Goal: Check status: Check status

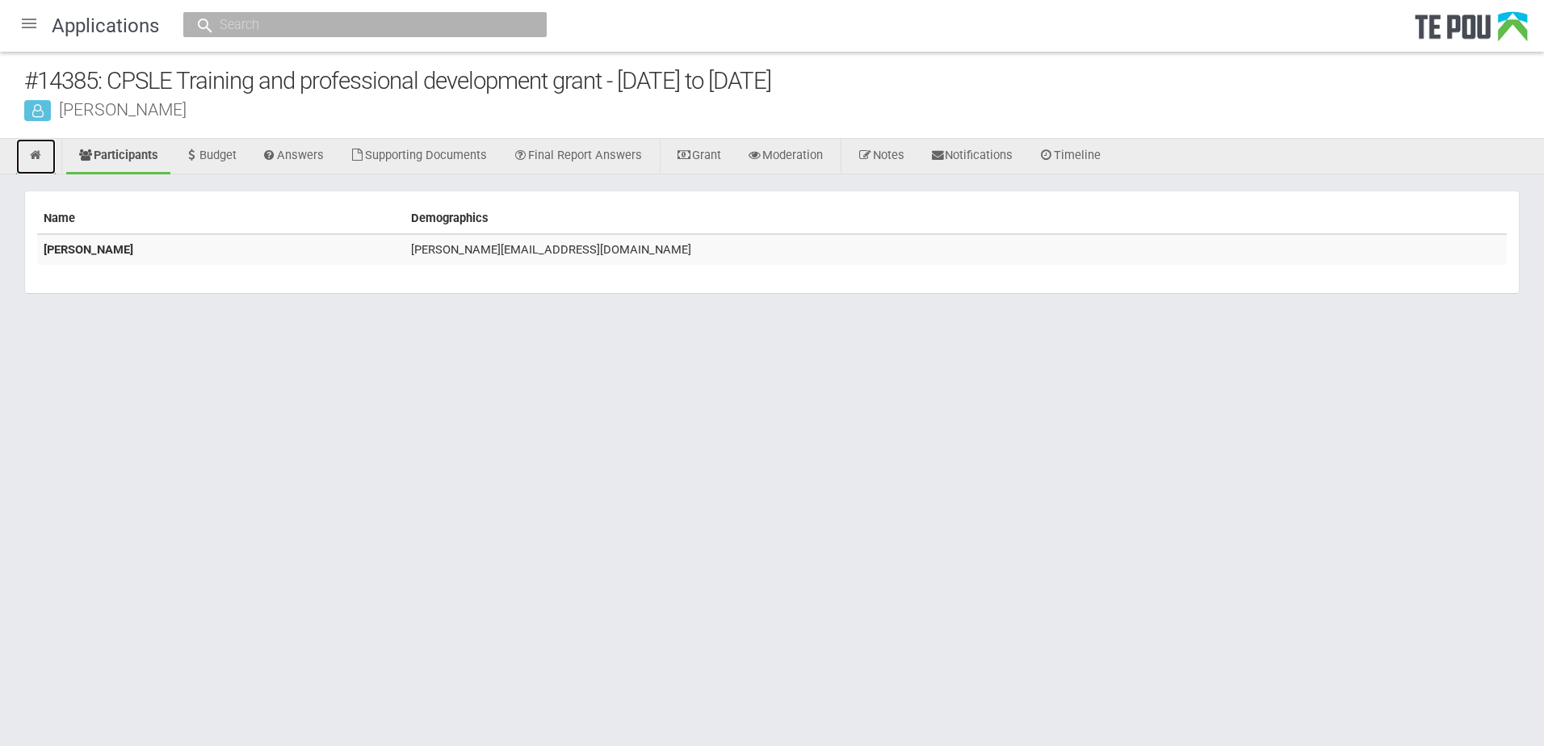
click at [38, 152] on icon at bounding box center [35, 155] width 15 height 12
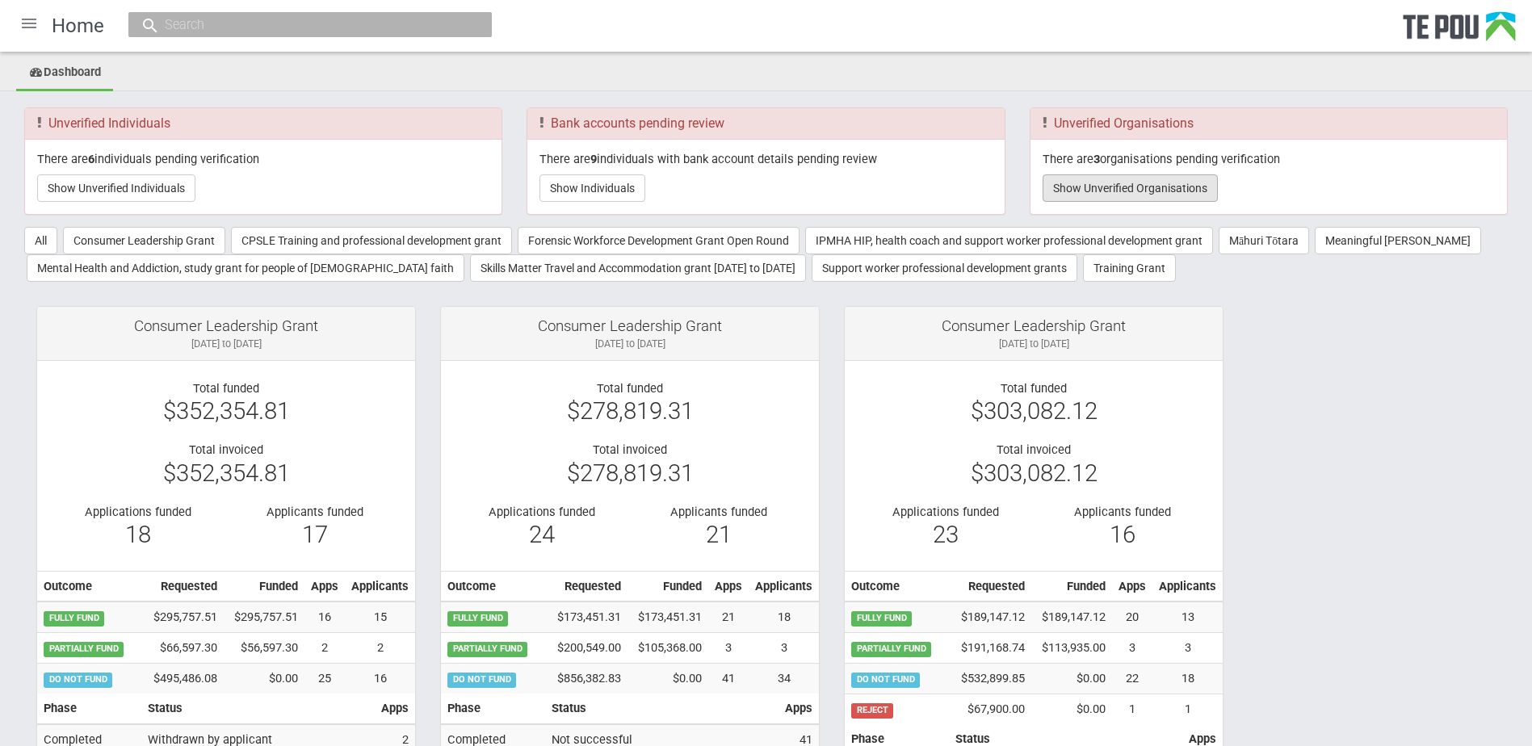
click at [1064, 191] on button "Show Unverified Organisations" at bounding box center [1130, 187] width 175 height 27
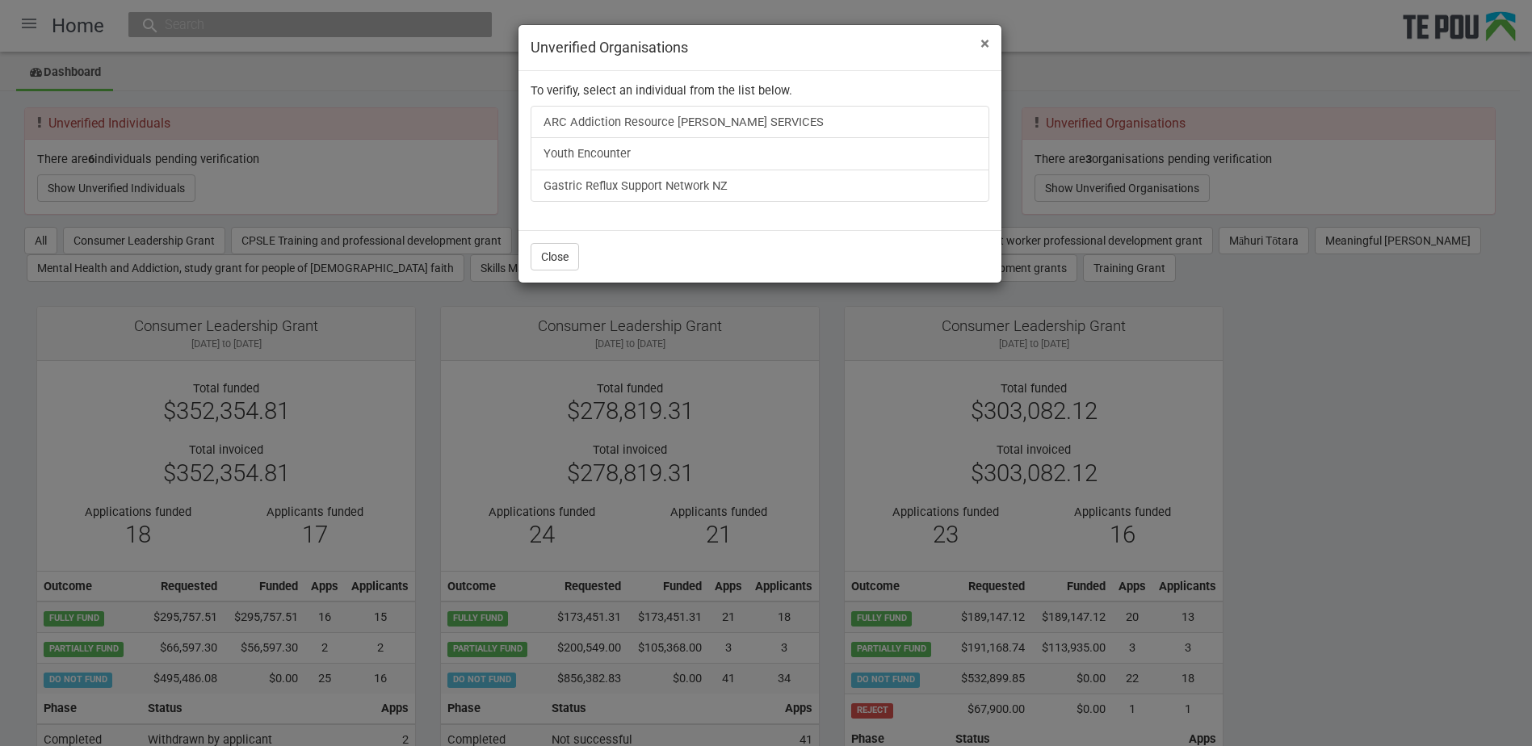
click at [982, 48] on span "×" at bounding box center [984, 43] width 9 height 19
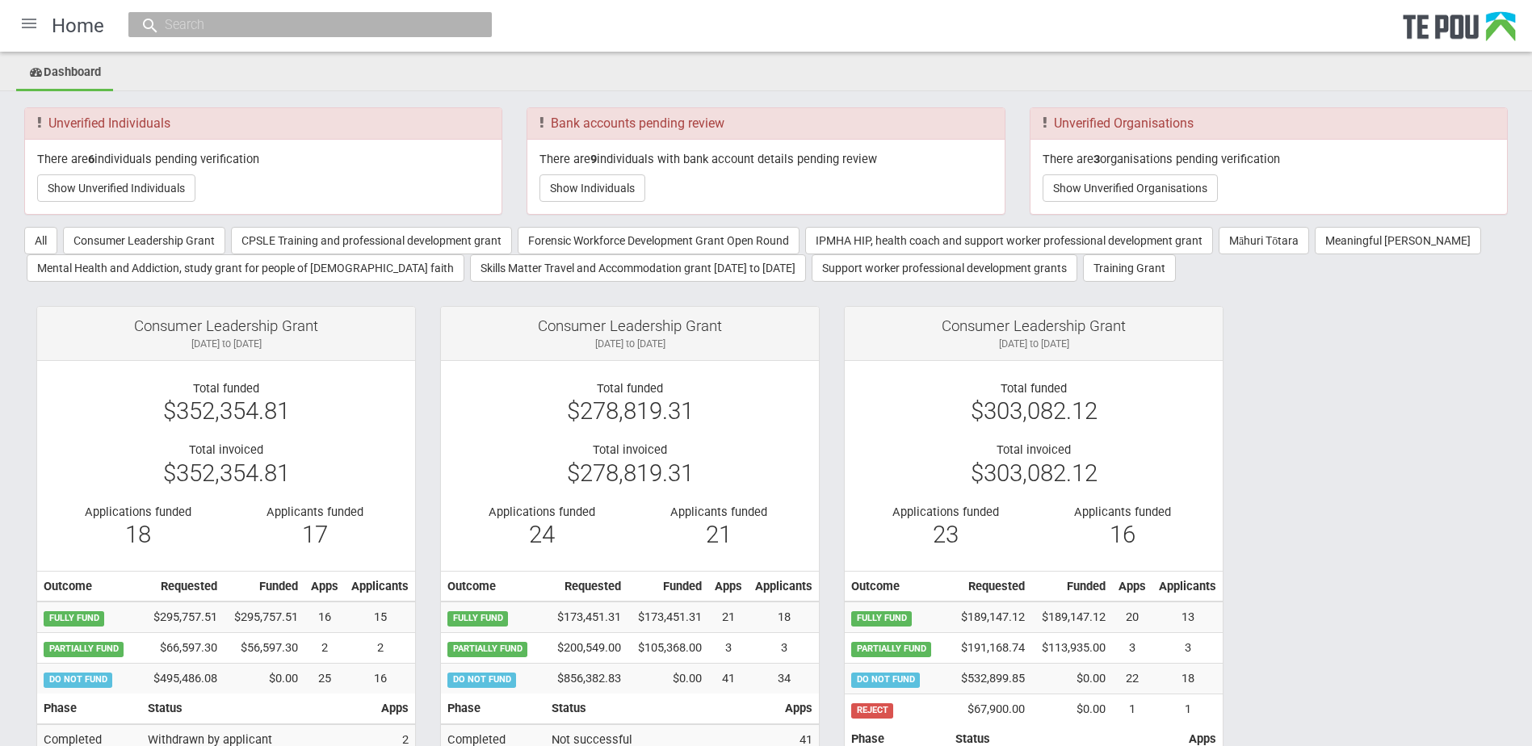
click at [220, 33] on input "text" at bounding box center [302, 24] width 284 height 17
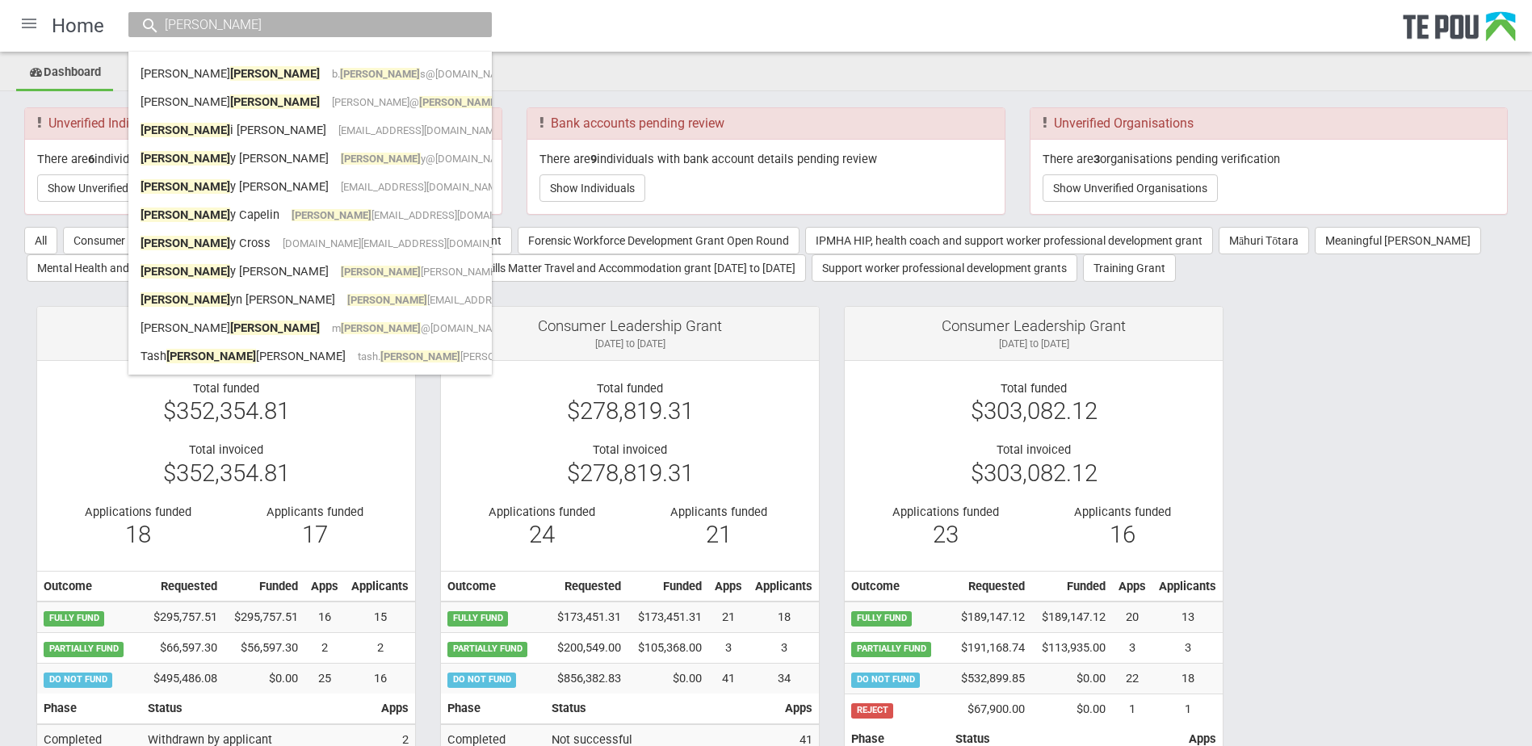
type input "kerr"
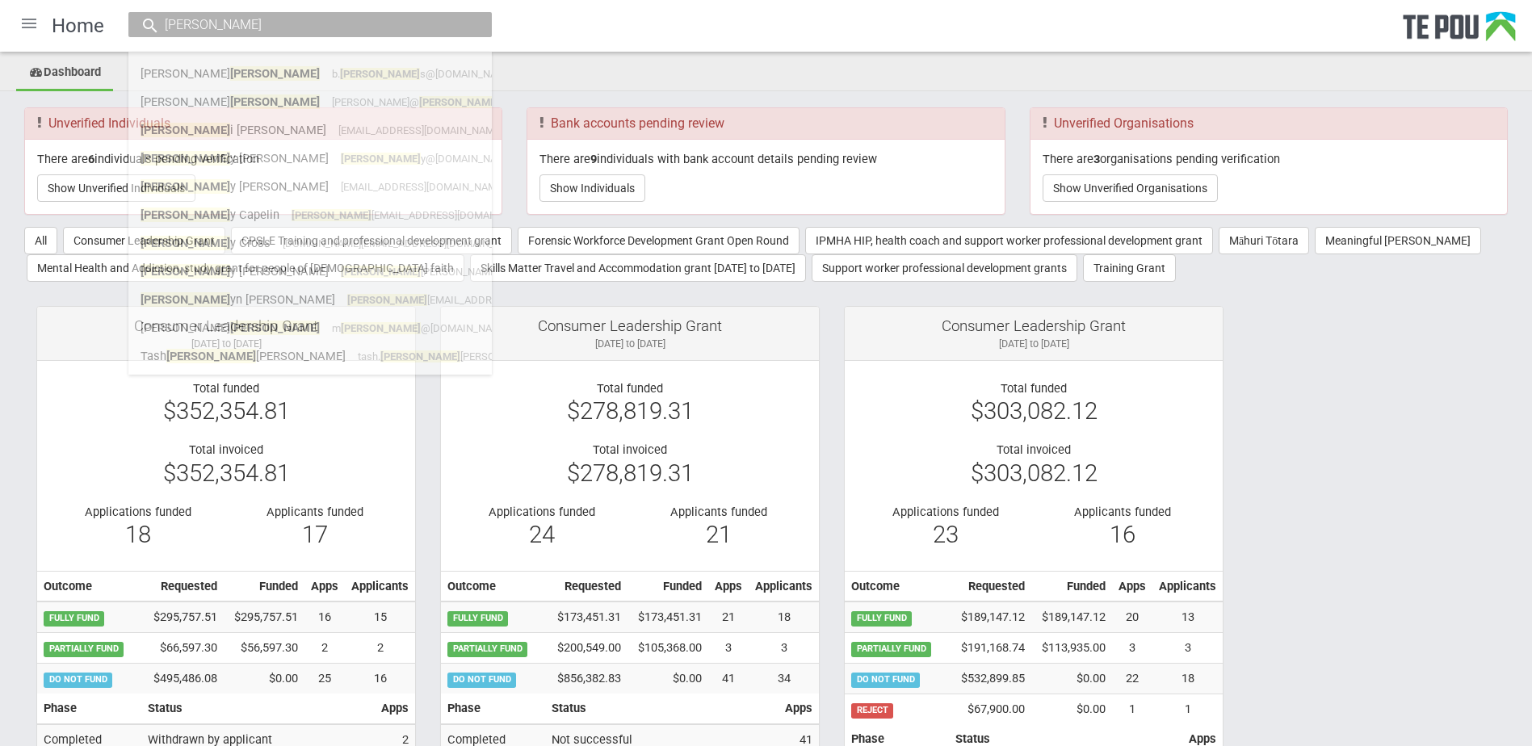
click at [36, 27] on div at bounding box center [29, 23] width 39 height 39
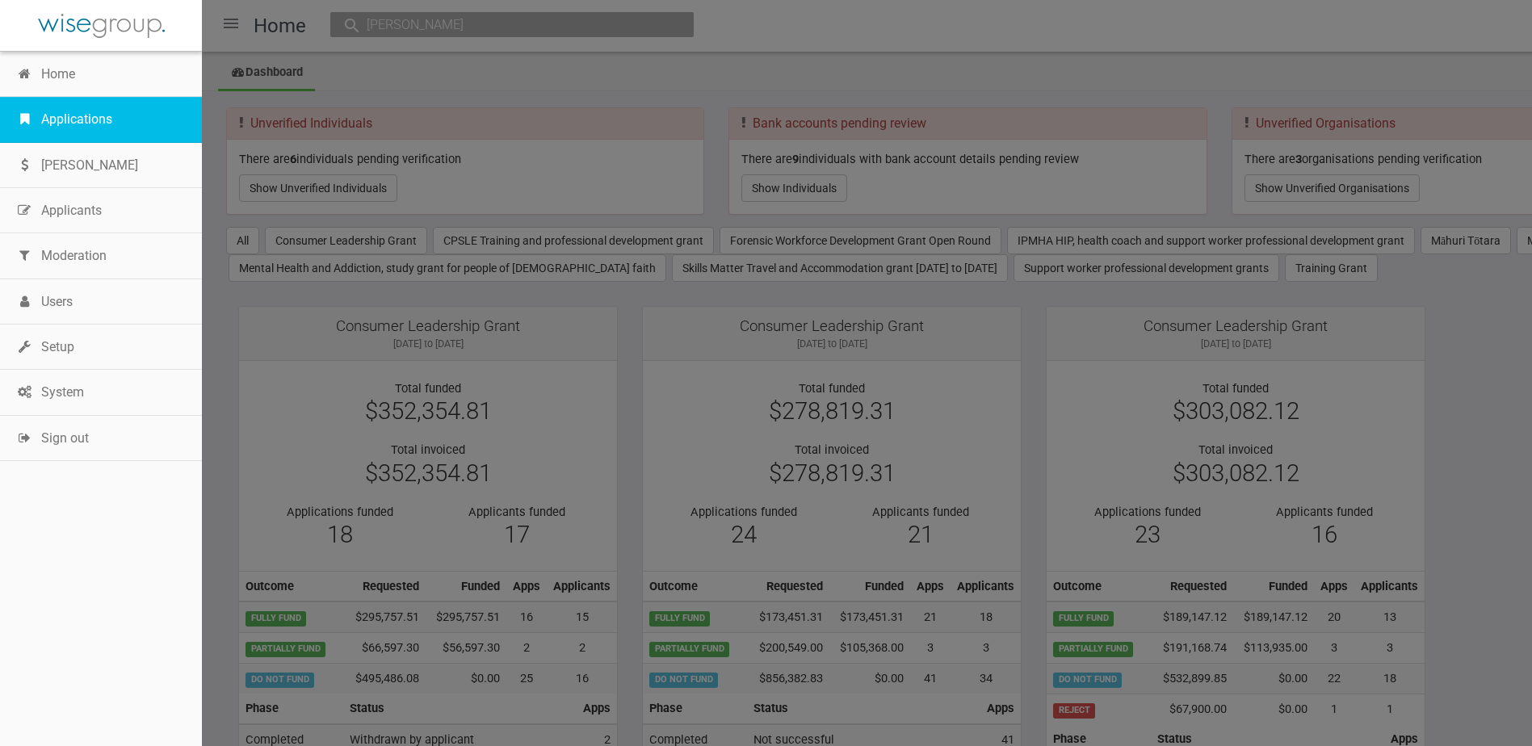
click at [48, 113] on link "Applications" at bounding box center [101, 119] width 202 height 45
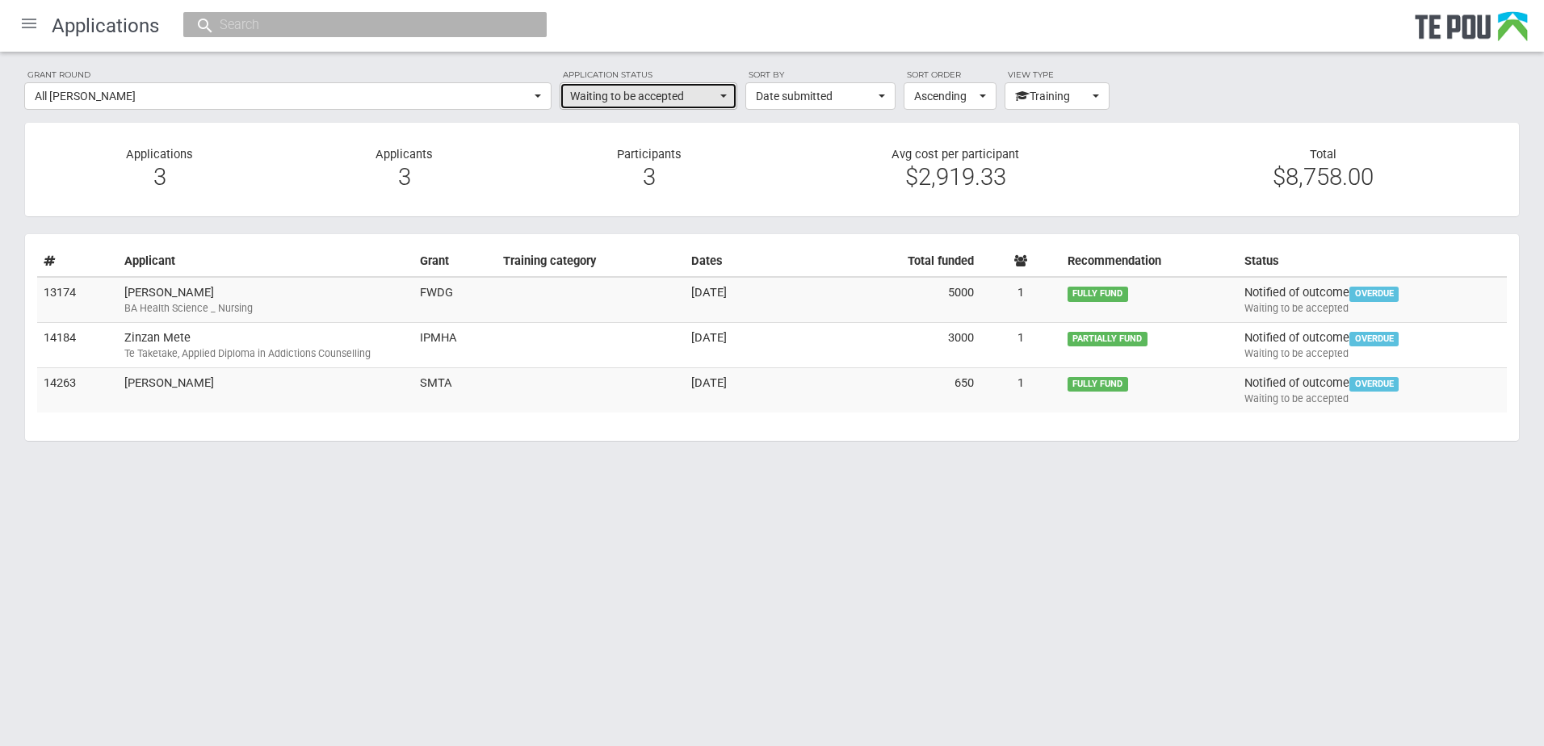
click at [594, 95] on span "Waiting to be accepted" at bounding box center [643, 96] width 146 height 16
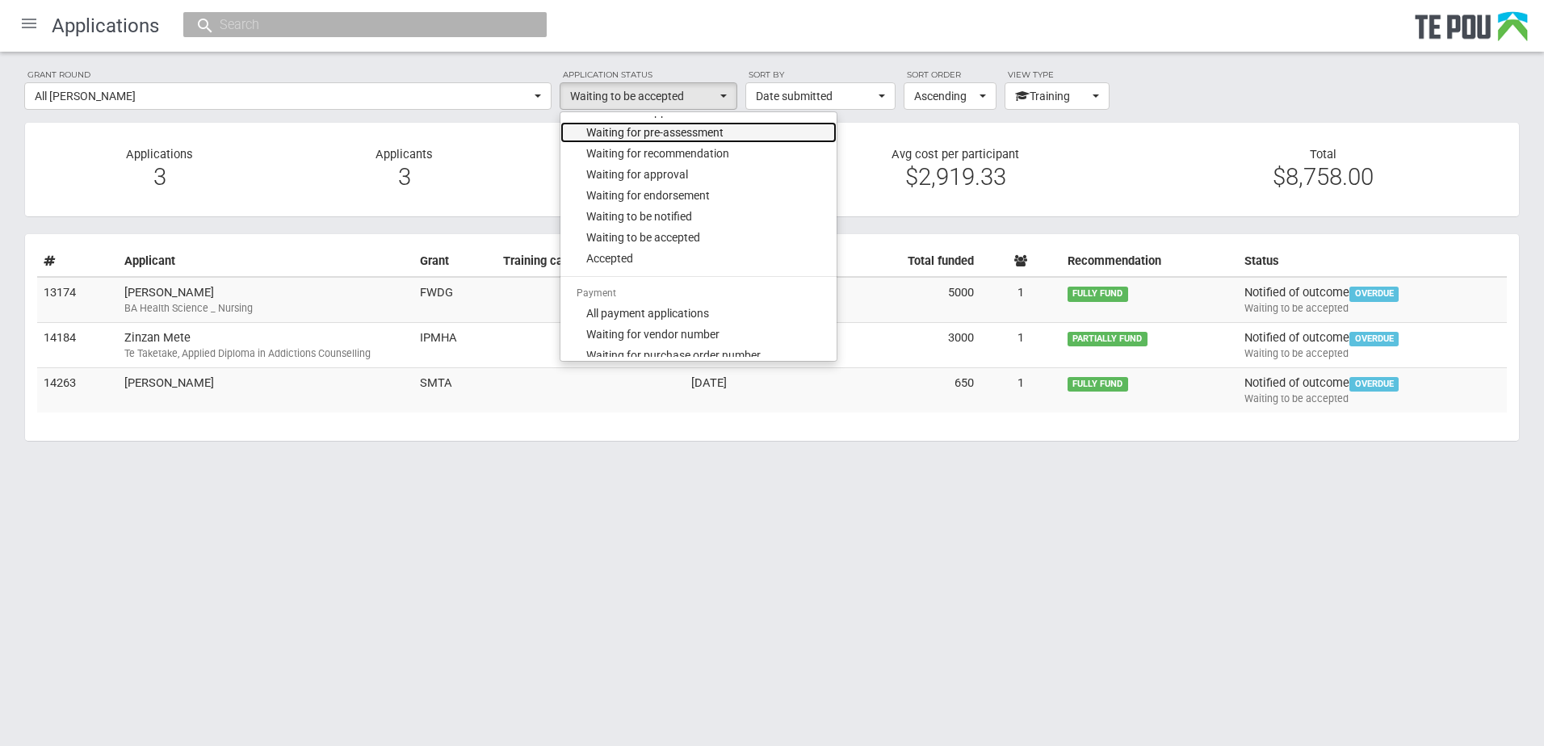
click at [617, 133] on span "Waiting for pre-assessment" at bounding box center [654, 132] width 137 height 16
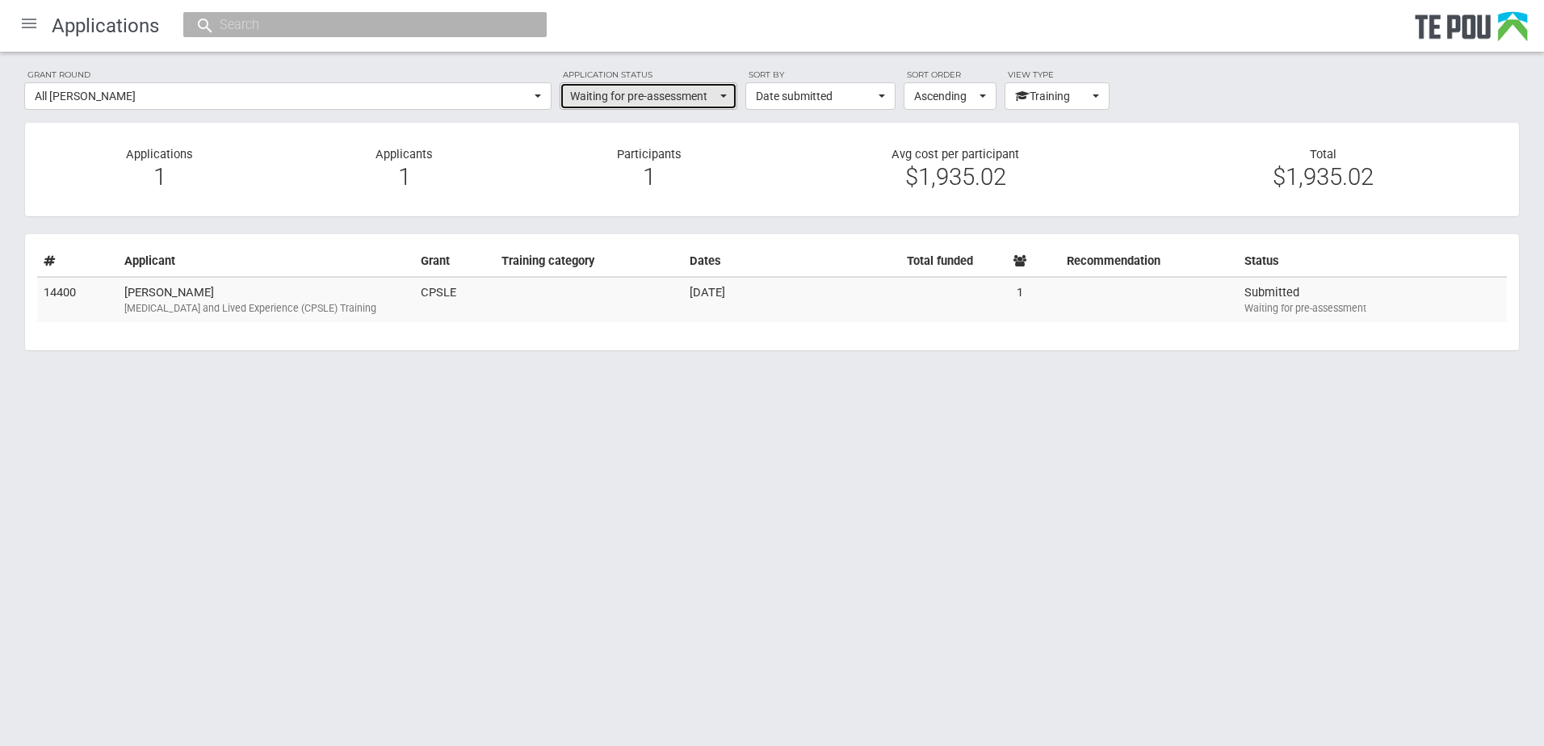
click at [621, 95] on span "Waiting for pre-assessment" at bounding box center [643, 96] width 146 height 16
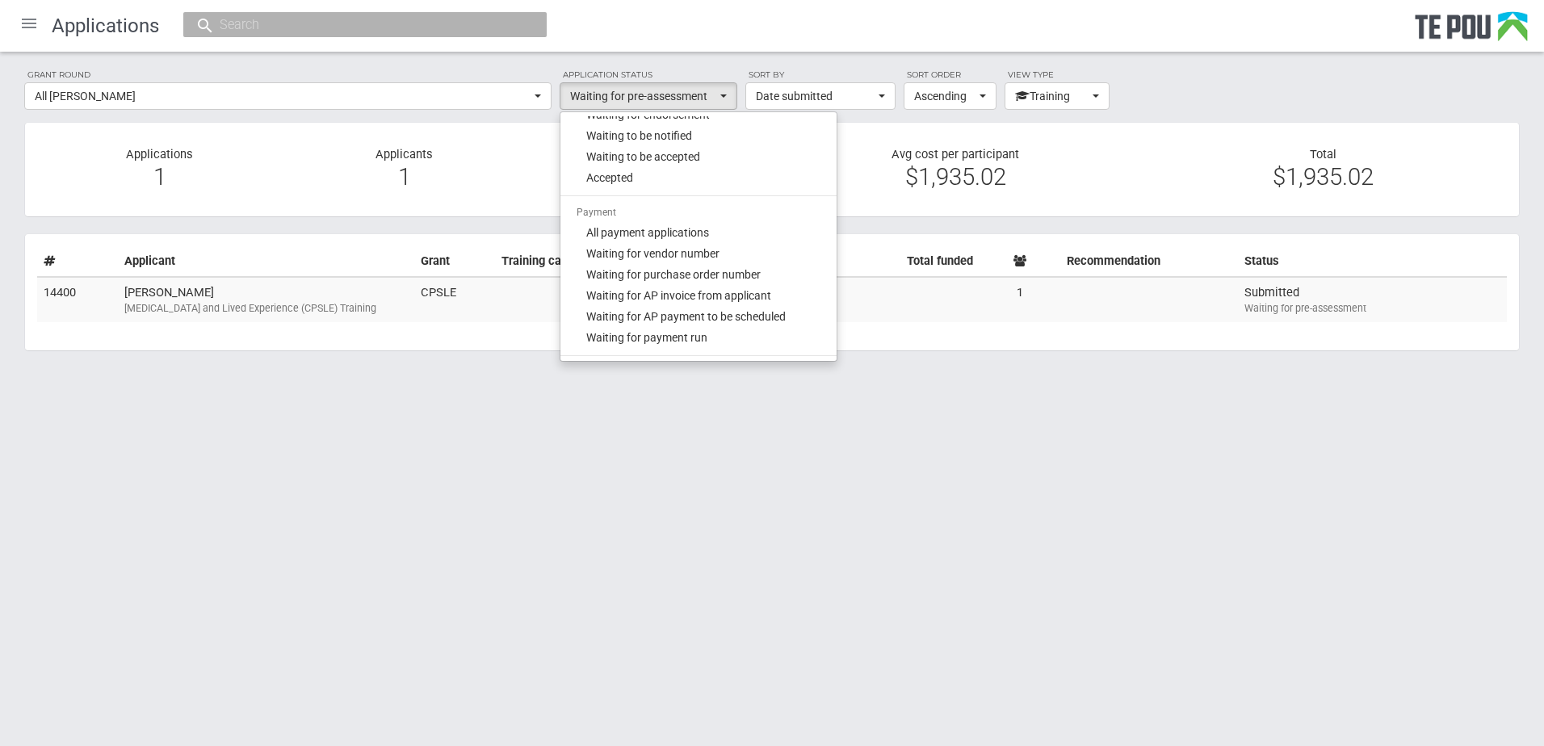
scroll to position [348, 0]
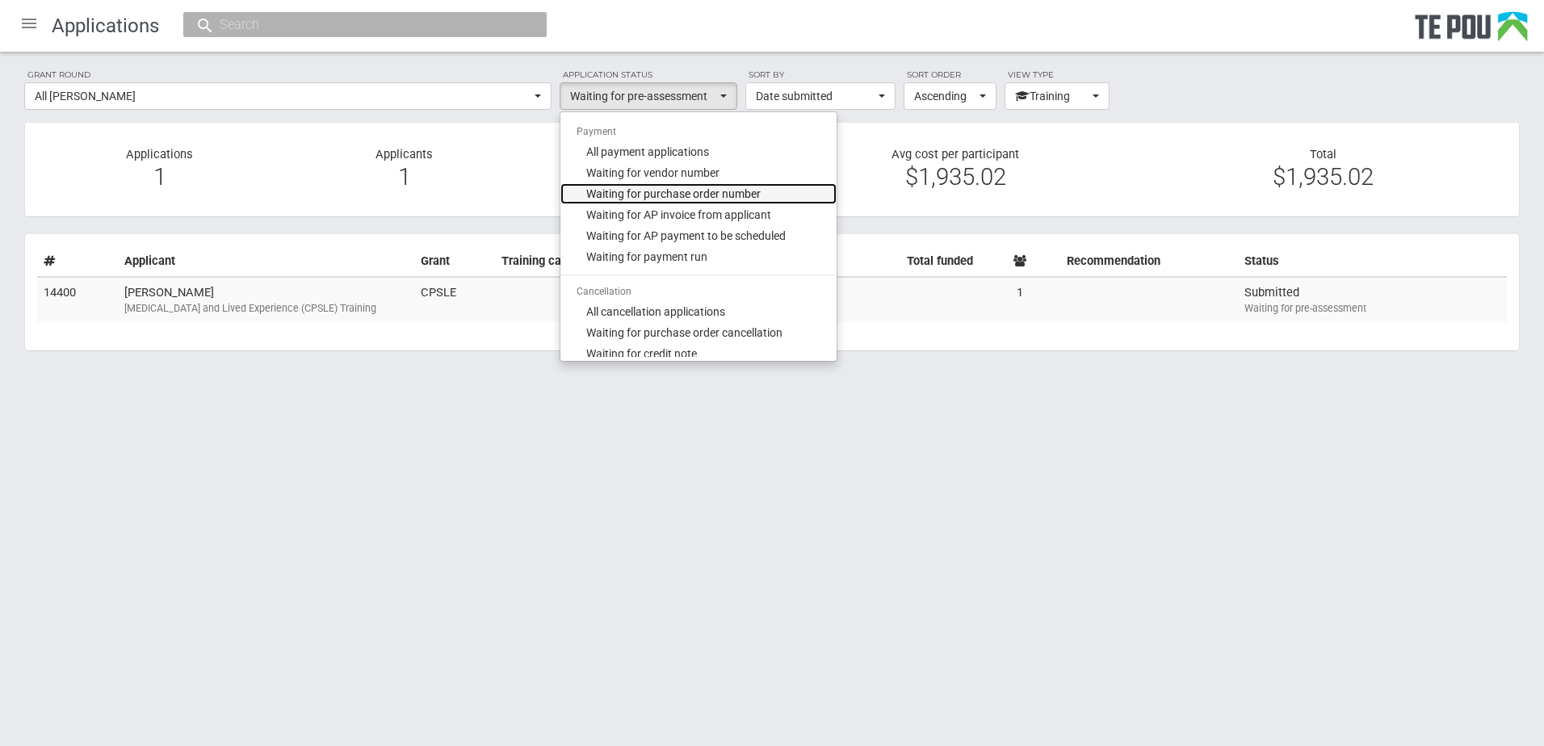
click at [615, 184] on link "Waiting for purchase order number" at bounding box center [698, 193] width 276 height 21
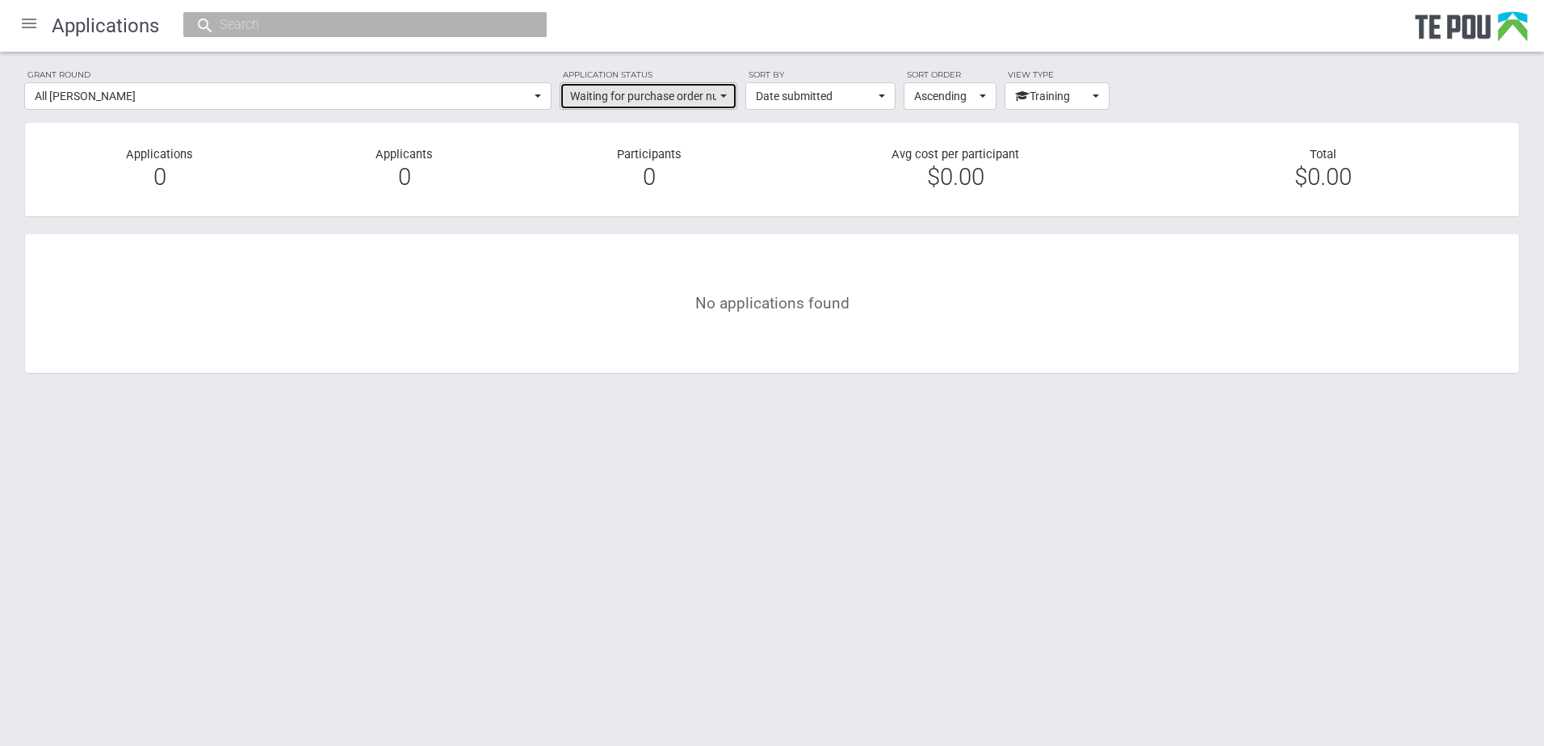
click at [629, 99] on span "Waiting for purchase order number" at bounding box center [643, 96] width 146 height 16
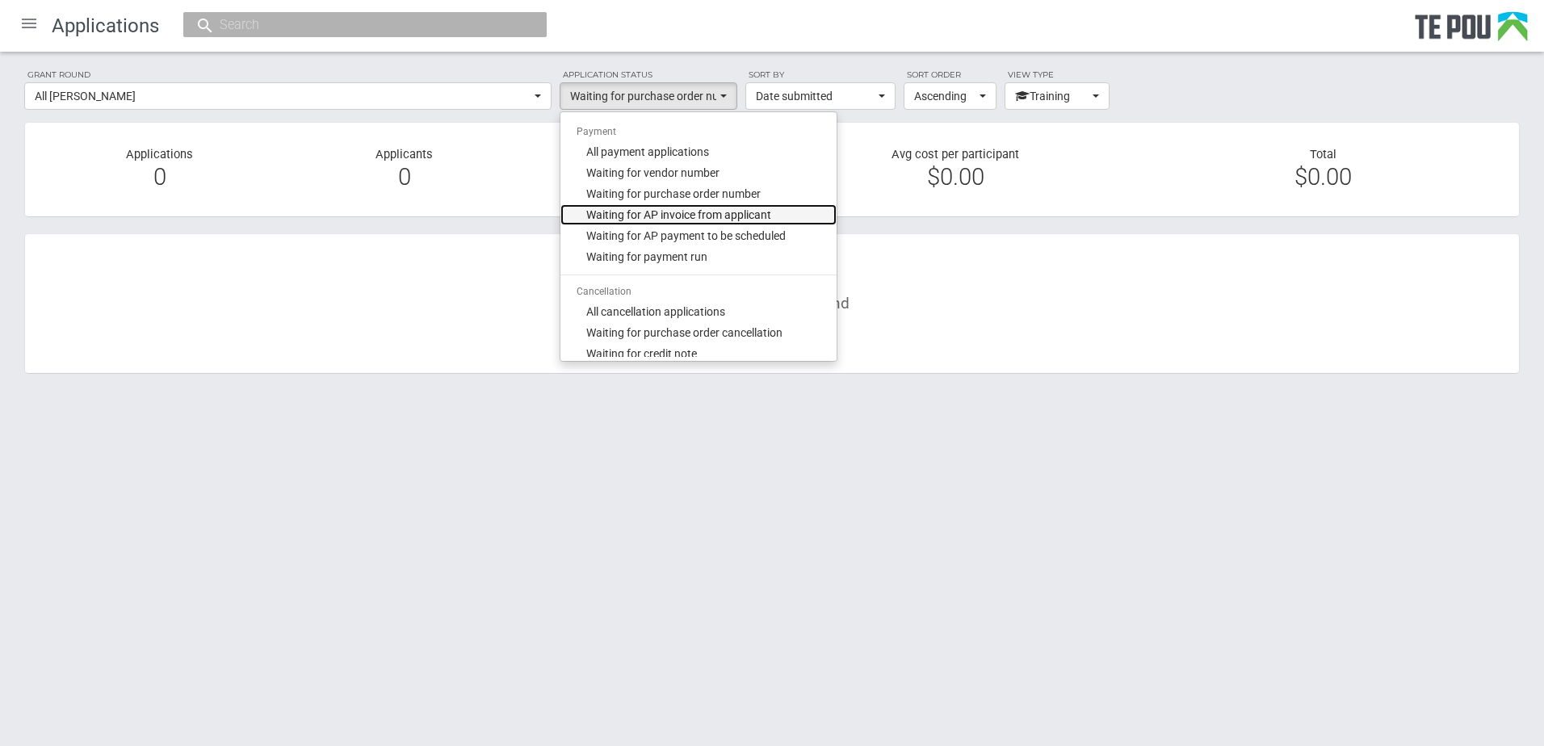
click at [646, 213] on span "Waiting for AP invoice from applicant" at bounding box center [678, 215] width 185 height 16
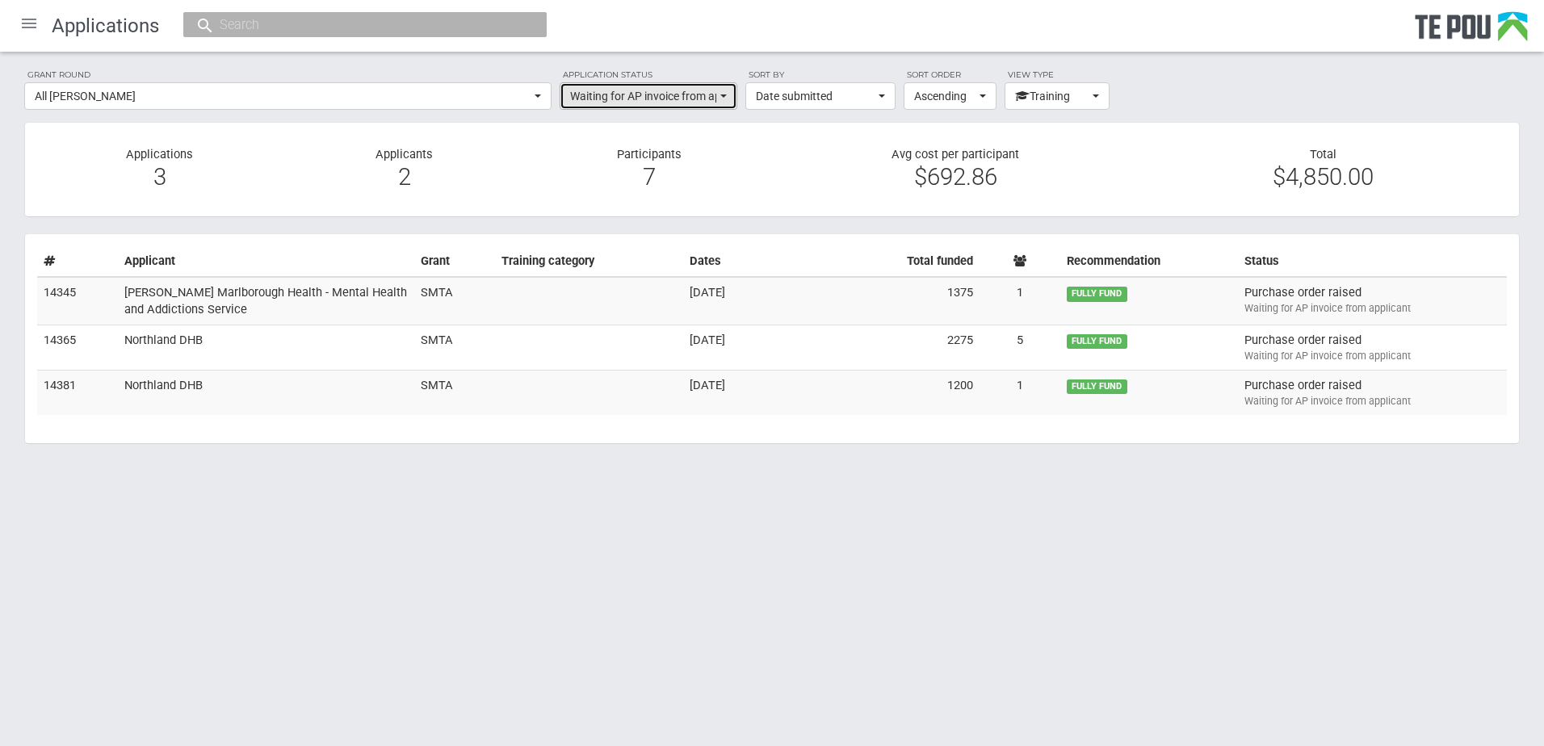
click at [655, 98] on span "Waiting for AP invoice from applicant" at bounding box center [643, 96] width 146 height 16
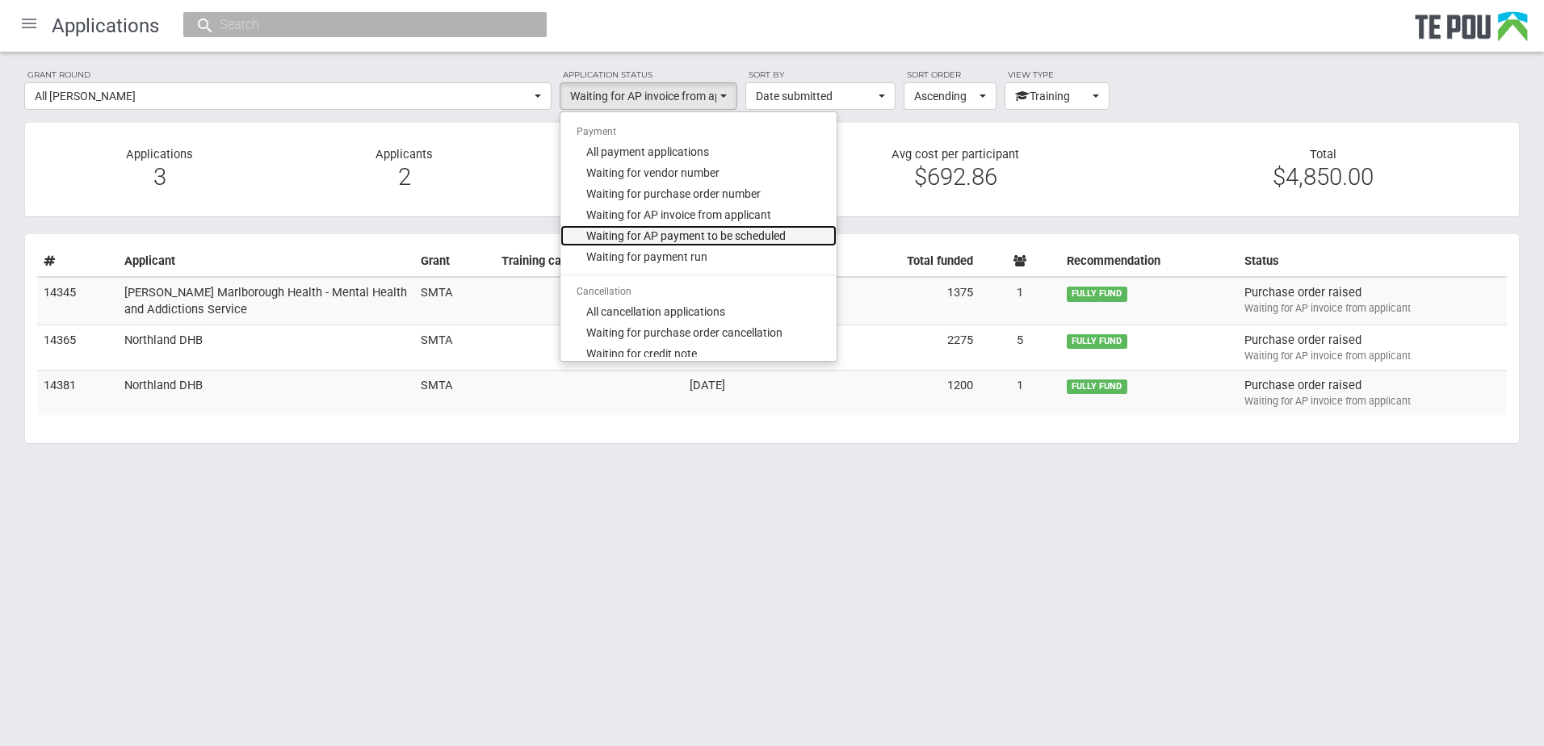
click at [646, 228] on span "Waiting for AP payment to be scheduled" at bounding box center [685, 236] width 199 height 16
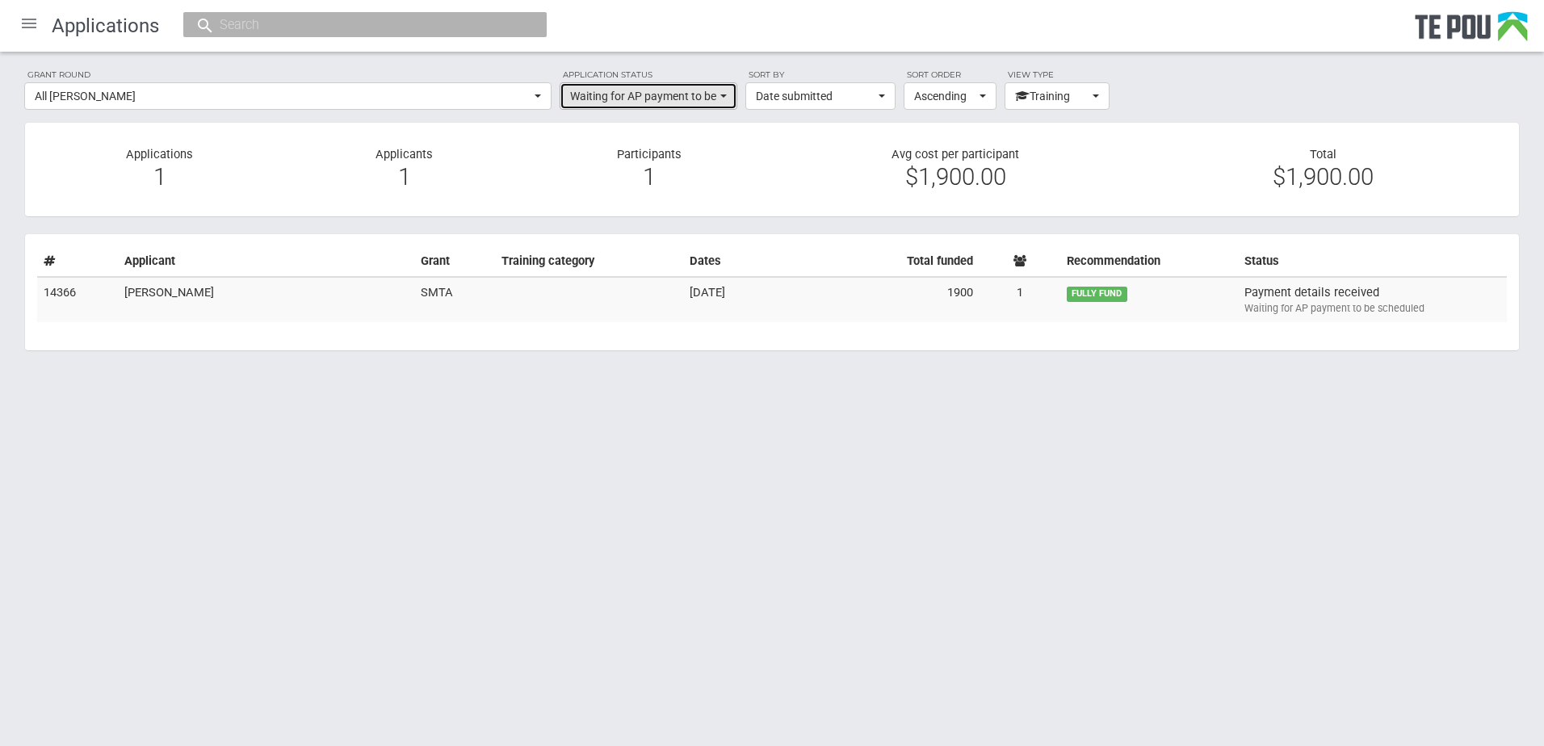
click at [625, 97] on span "Waiting for AP payment to be scheduled" at bounding box center [643, 96] width 146 height 16
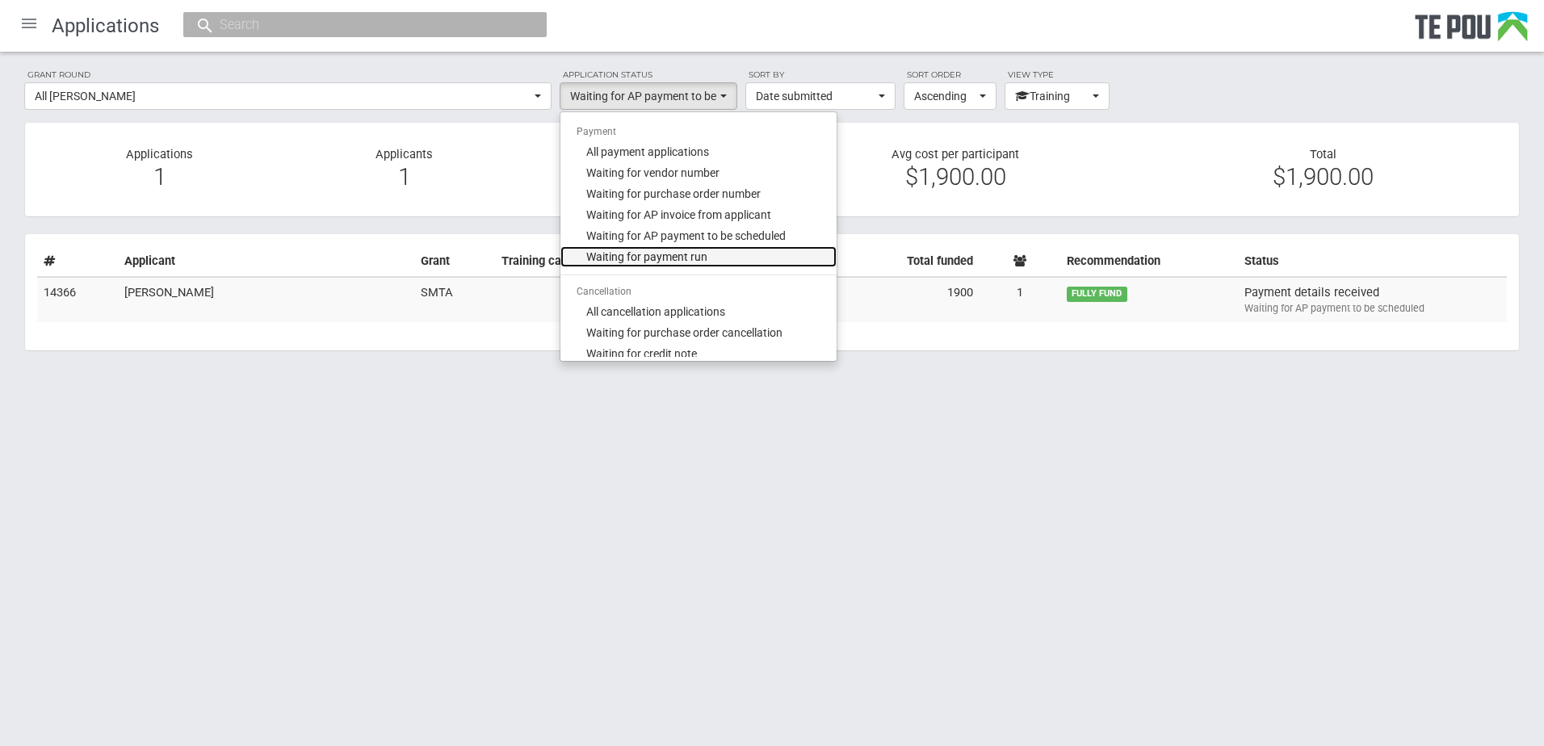
click at [623, 251] on span "Waiting for payment run" at bounding box center [646, 257] width 121 height 16
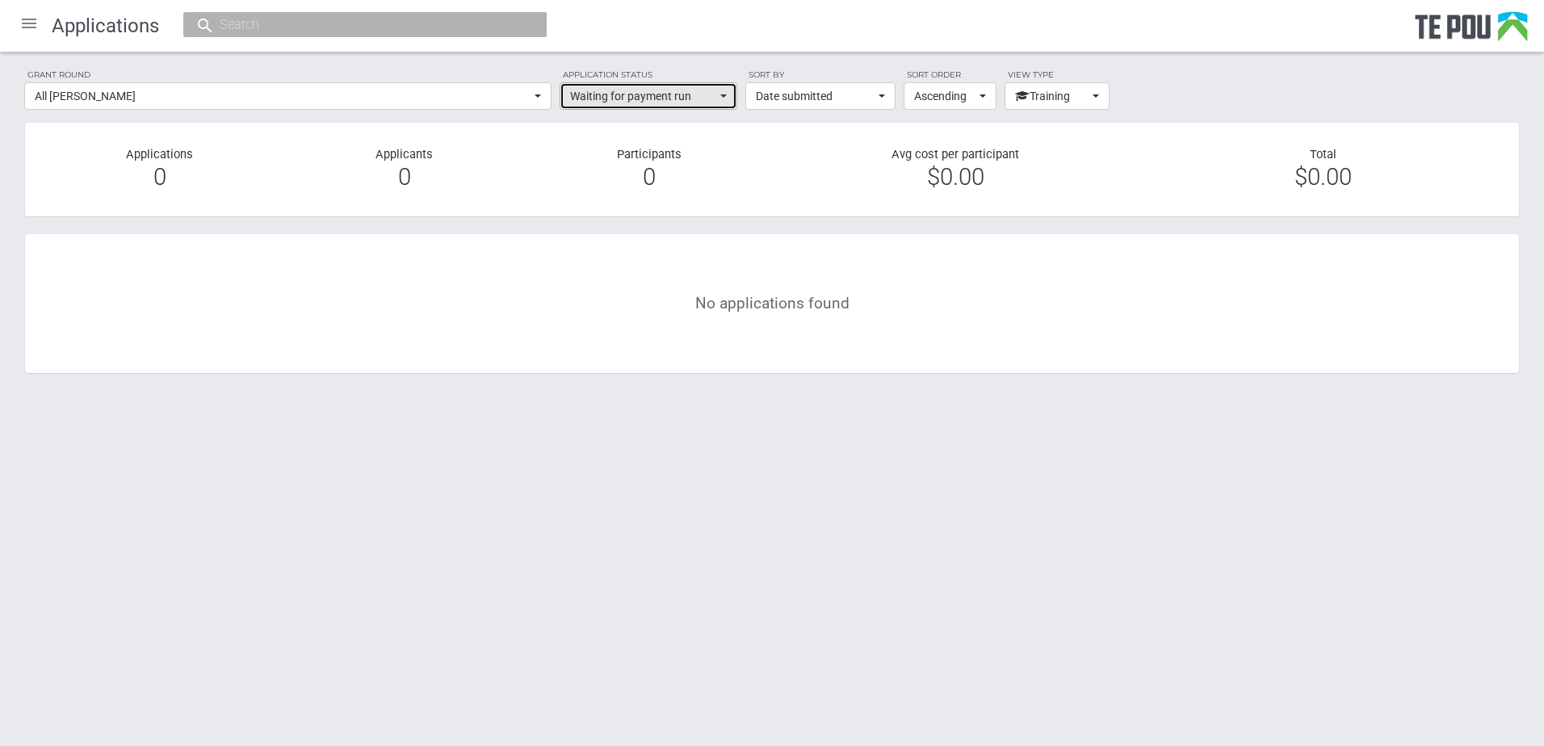
click at [647, 107] on button "Waiting for payment run" at bounding box center [649, 95] width 178 height 27
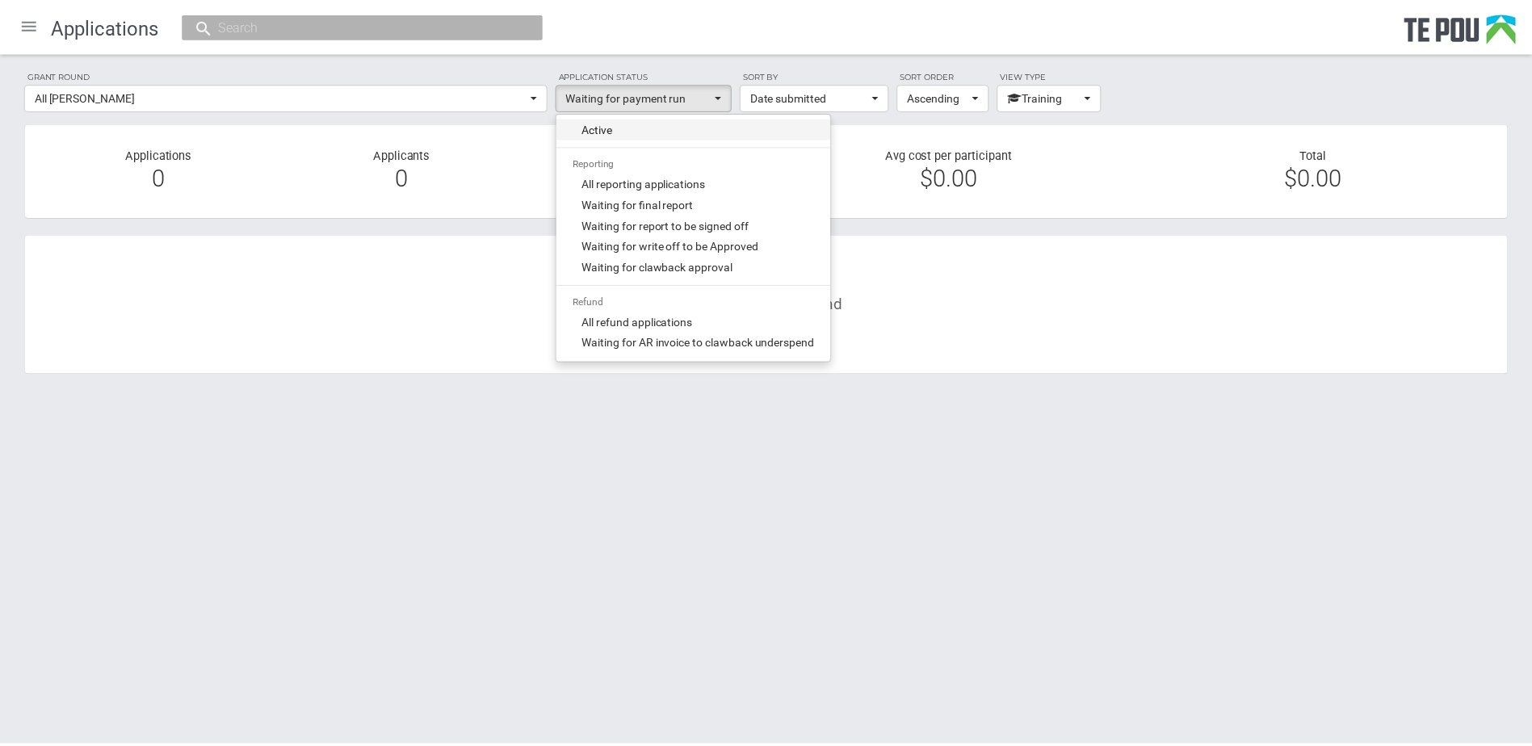
scroll to position [671, 0]
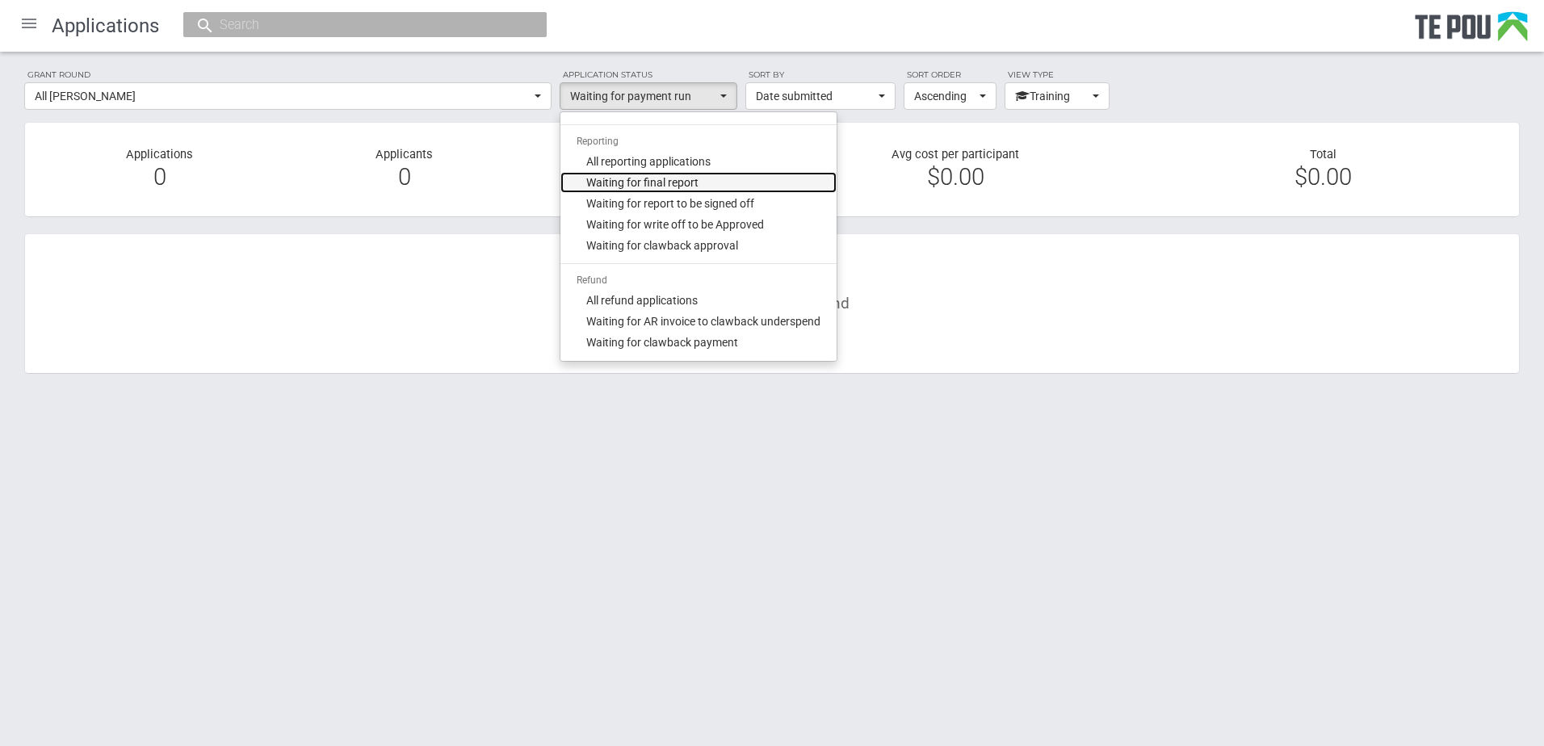
click at [662, 176] on span "Waiting for final report" at bounding box center [642, 182] width 112 height 16
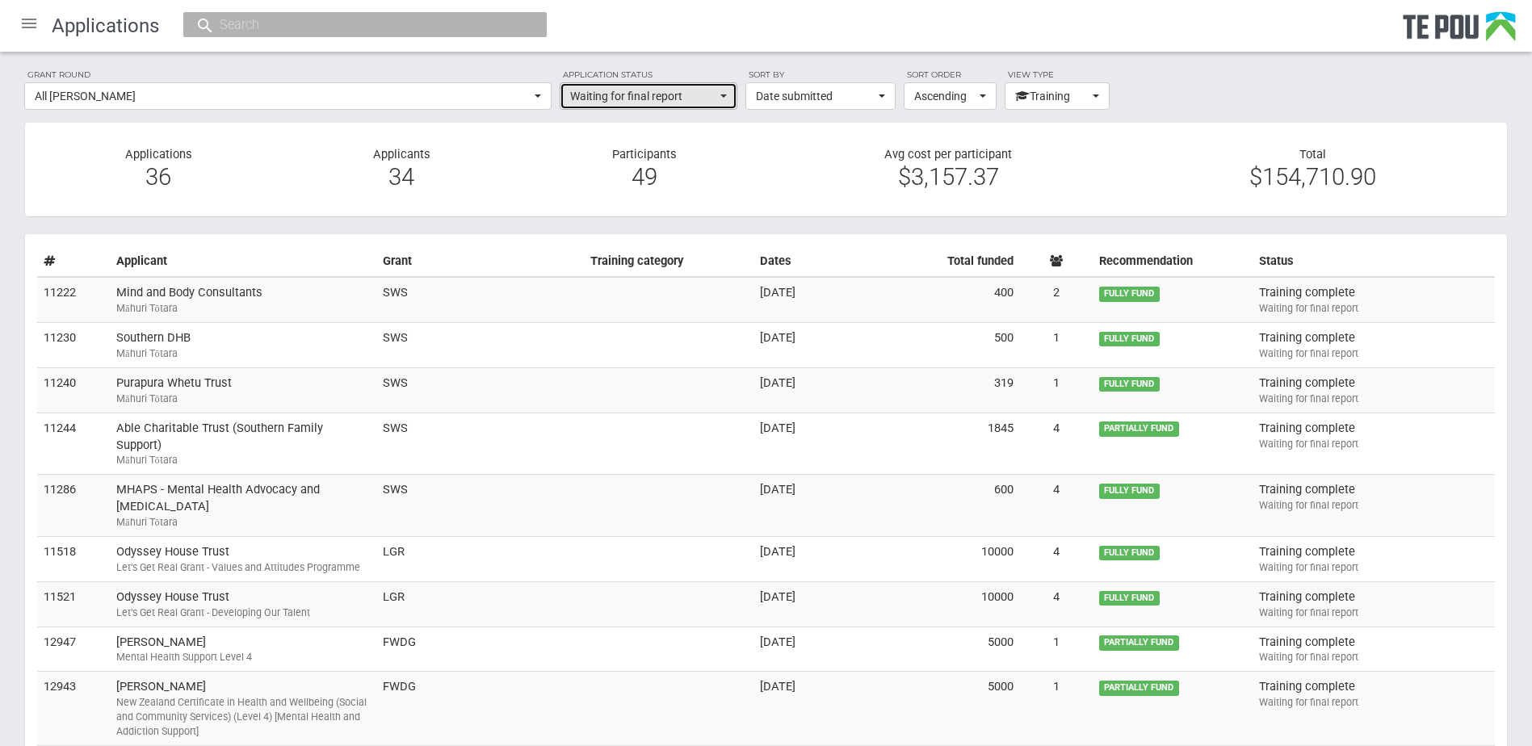
click at [657, 94] on span "Waiting for final report" at bounding box center [643, 96] width 146 height 16
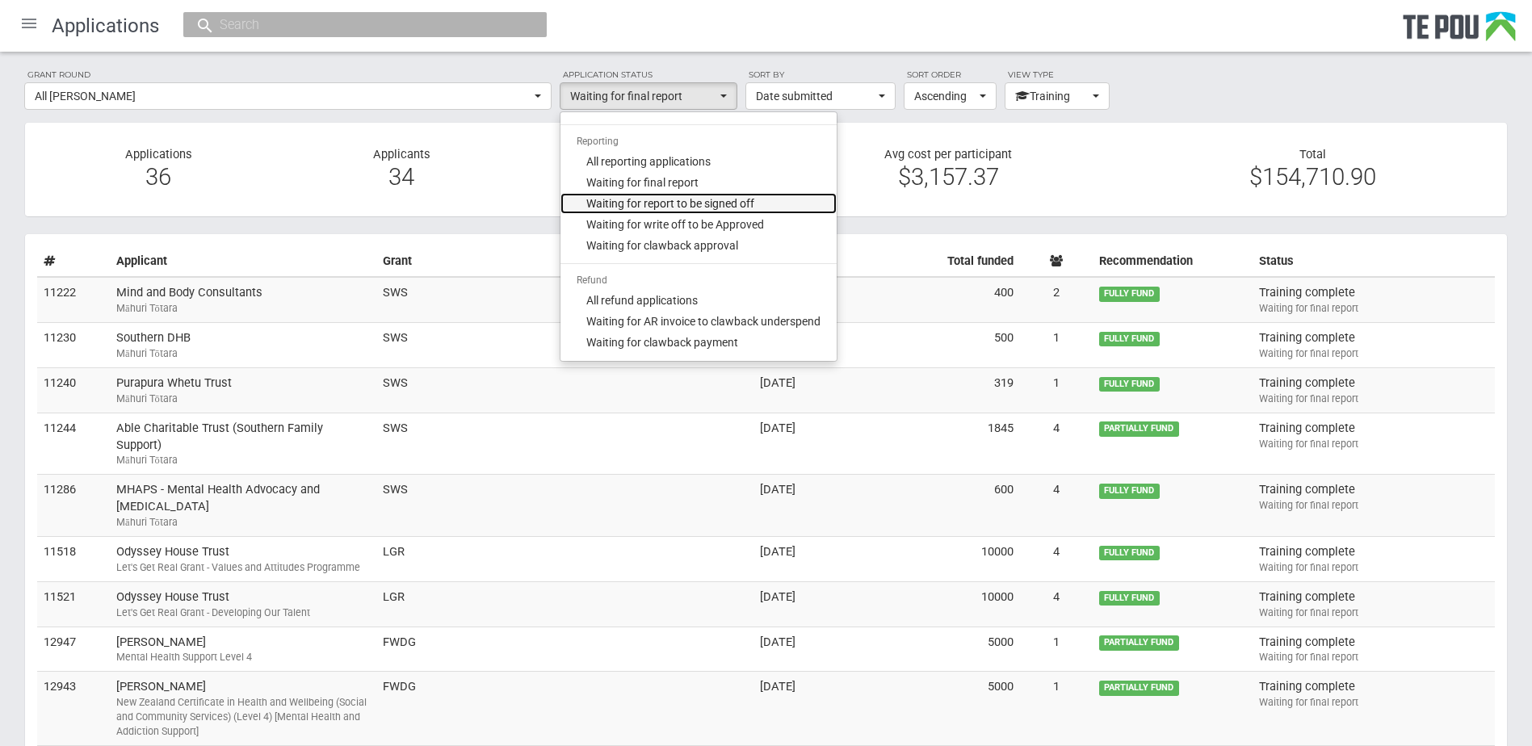
click at [658, 193] on link "Waiting for report to be signed off" at bounding box center [698, 203] width 276 height 21
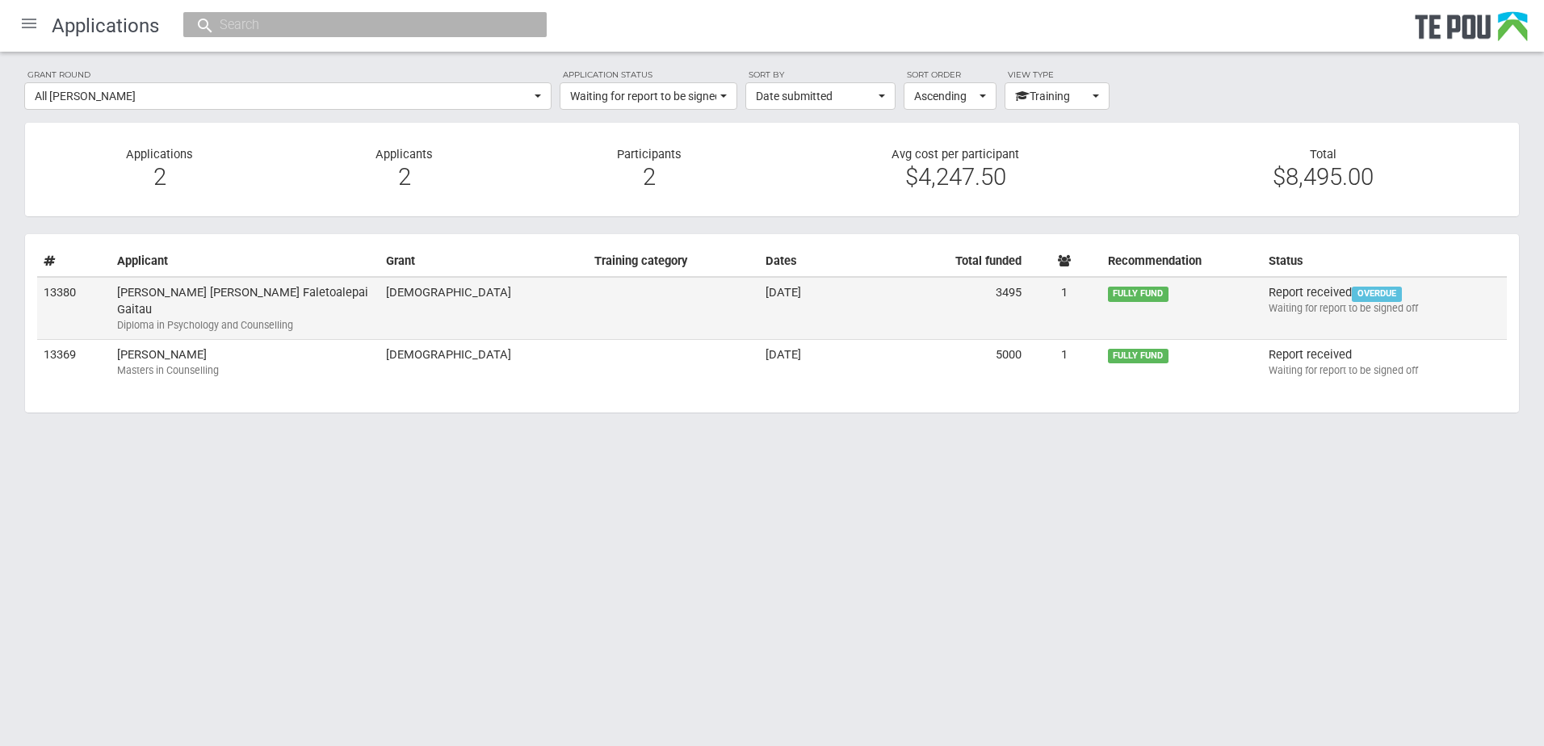
click at [330, 300] on td "Robert Lee Faletoalepai Gaitau Diploma in Psychology and Counselling" at bounding box center [245, 308] width 269 height 62
click at [713, 90] on span "Waiting for report to be signed off" at bounding box center [643, 96] width 146 height 16
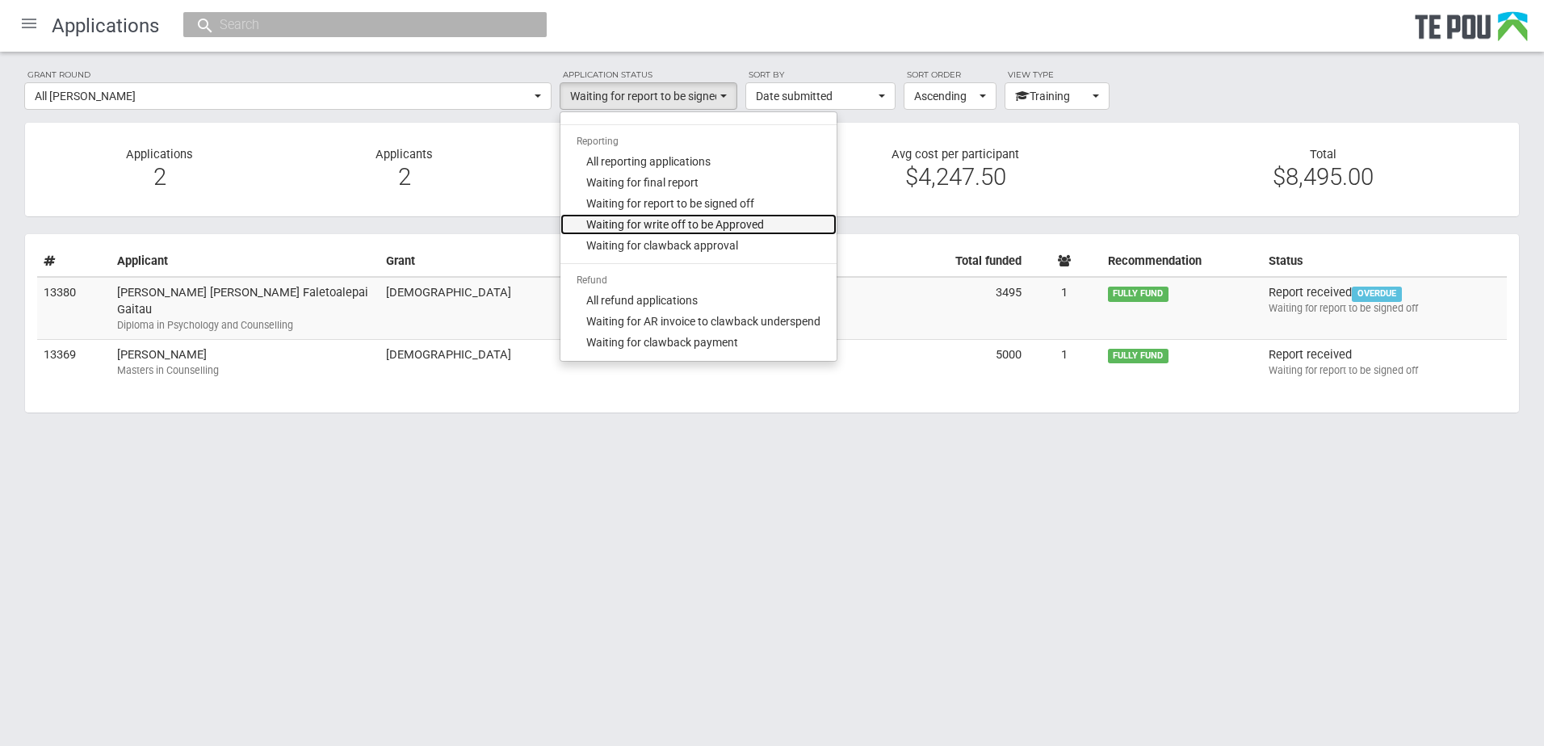
click at [692, 221] on span "Waiting for write off to be Approved" at bounding box center [675, 224] width 178 height 16
select select "321"
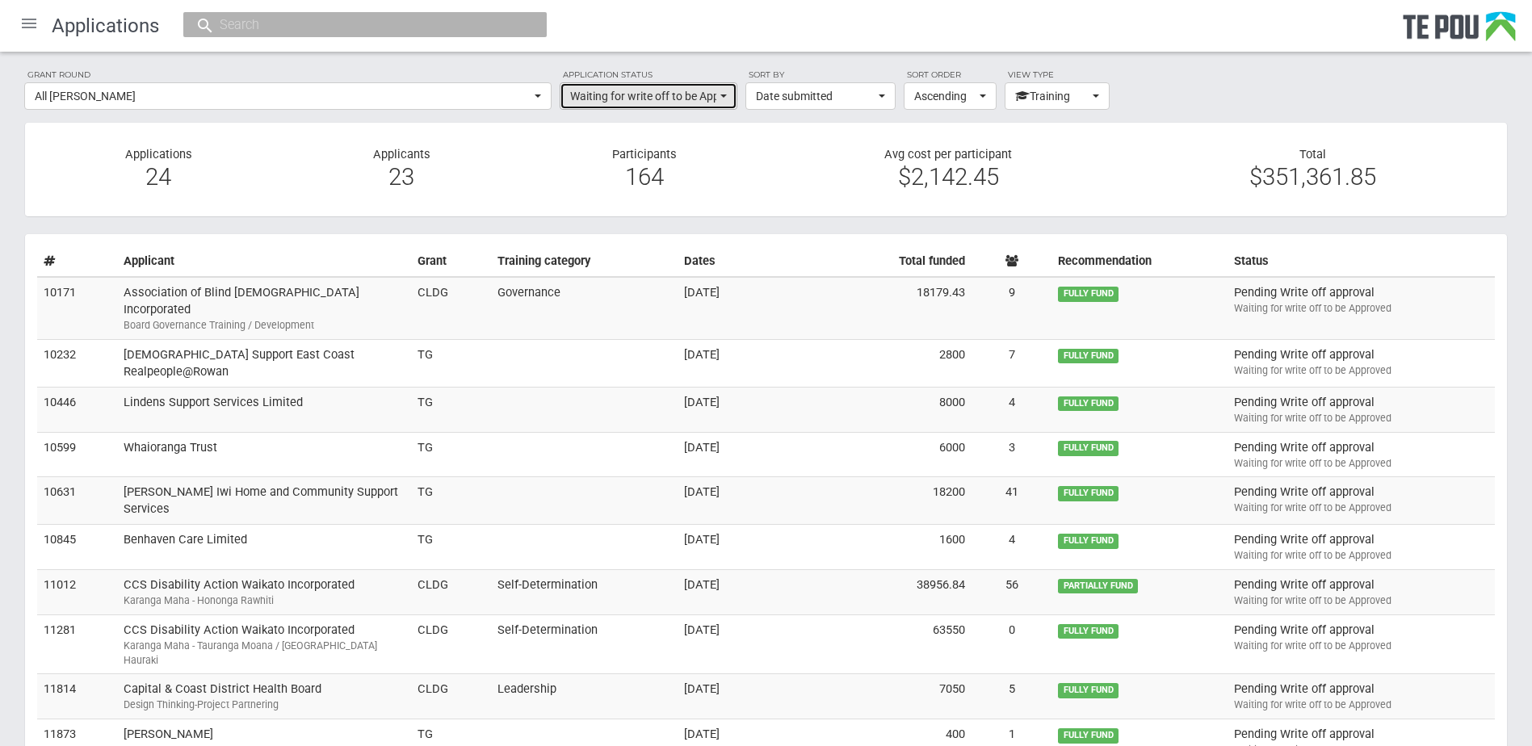
click at [661, 97] on span "Waiting for write off to be Approved" at bounding box center [643, 96] width 146 height 16
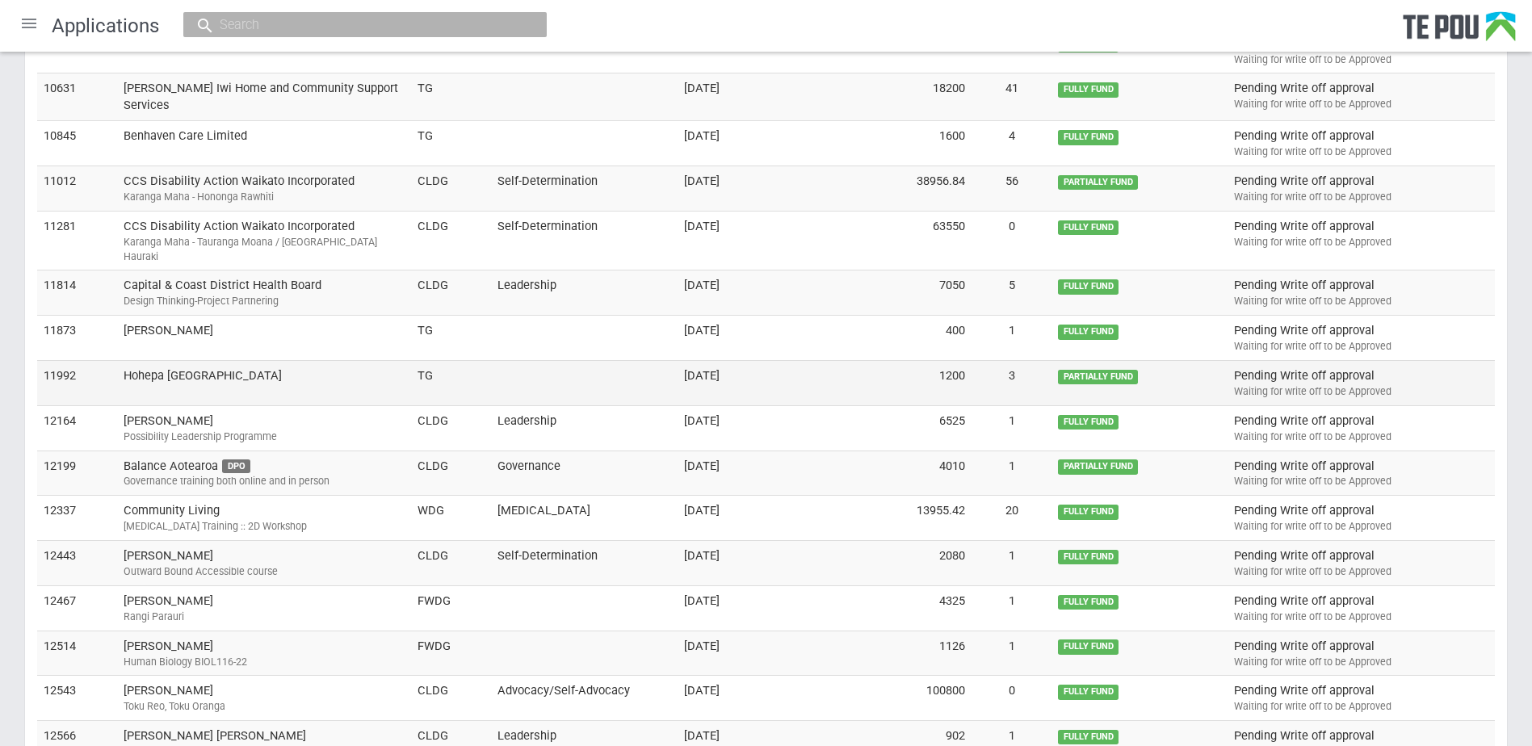
scroll to position [762, 0]
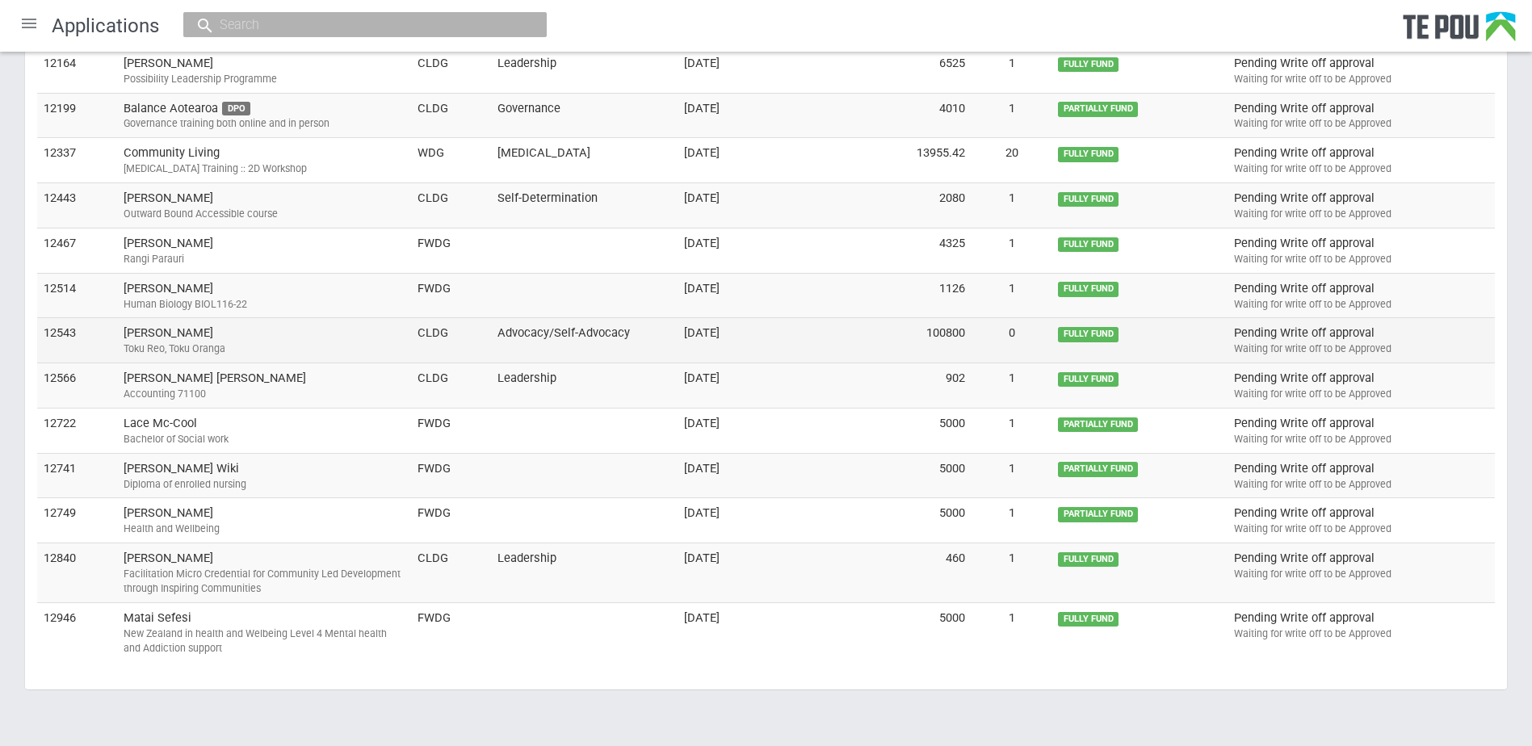
click at [419, 321] on td "CLDG" at bounding box center [451, 340] width 80 height 45
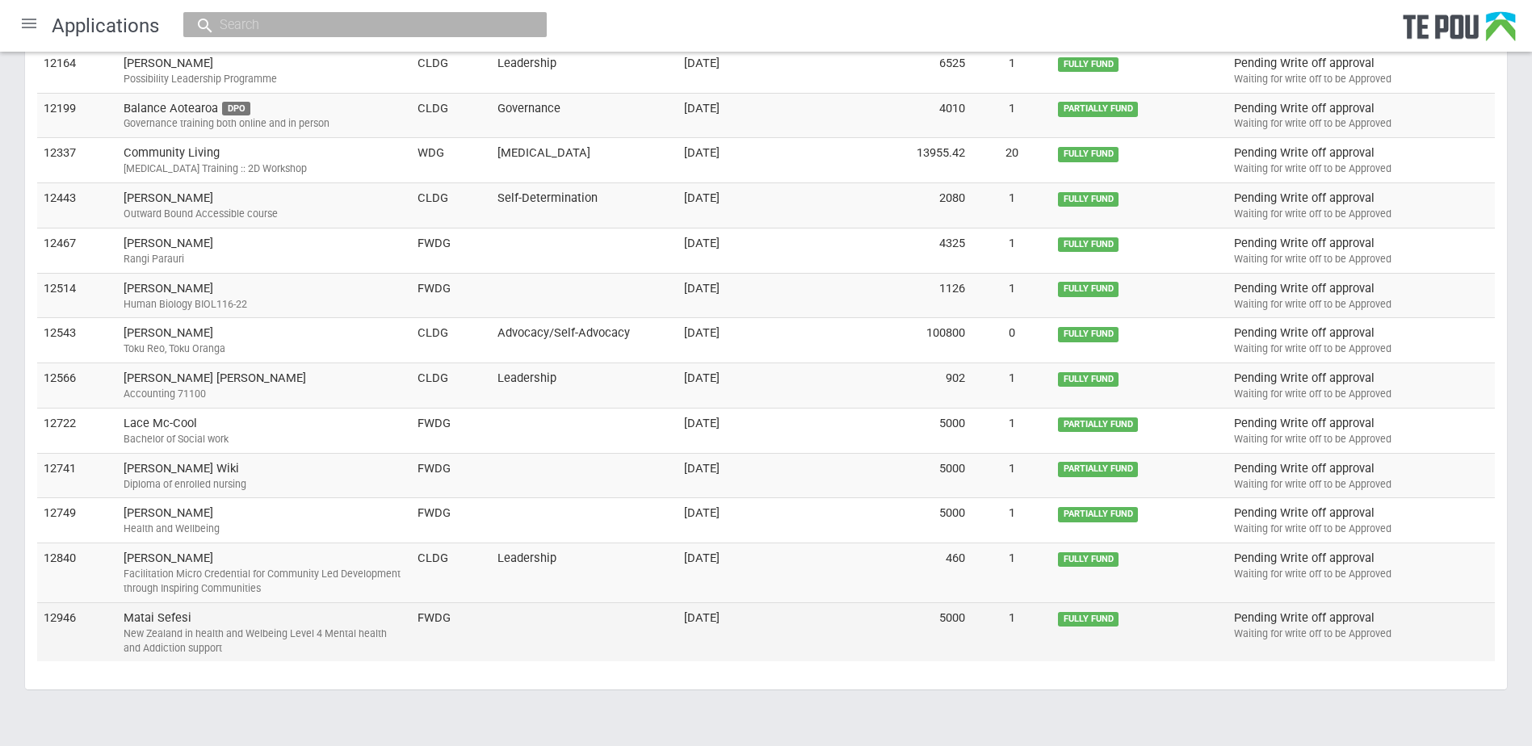
click at [280, 627] on div "New Zealand in health and Welbeing Level 4 Mental health and Addiction support" at bounding box center [264, 641] width 281 height 29
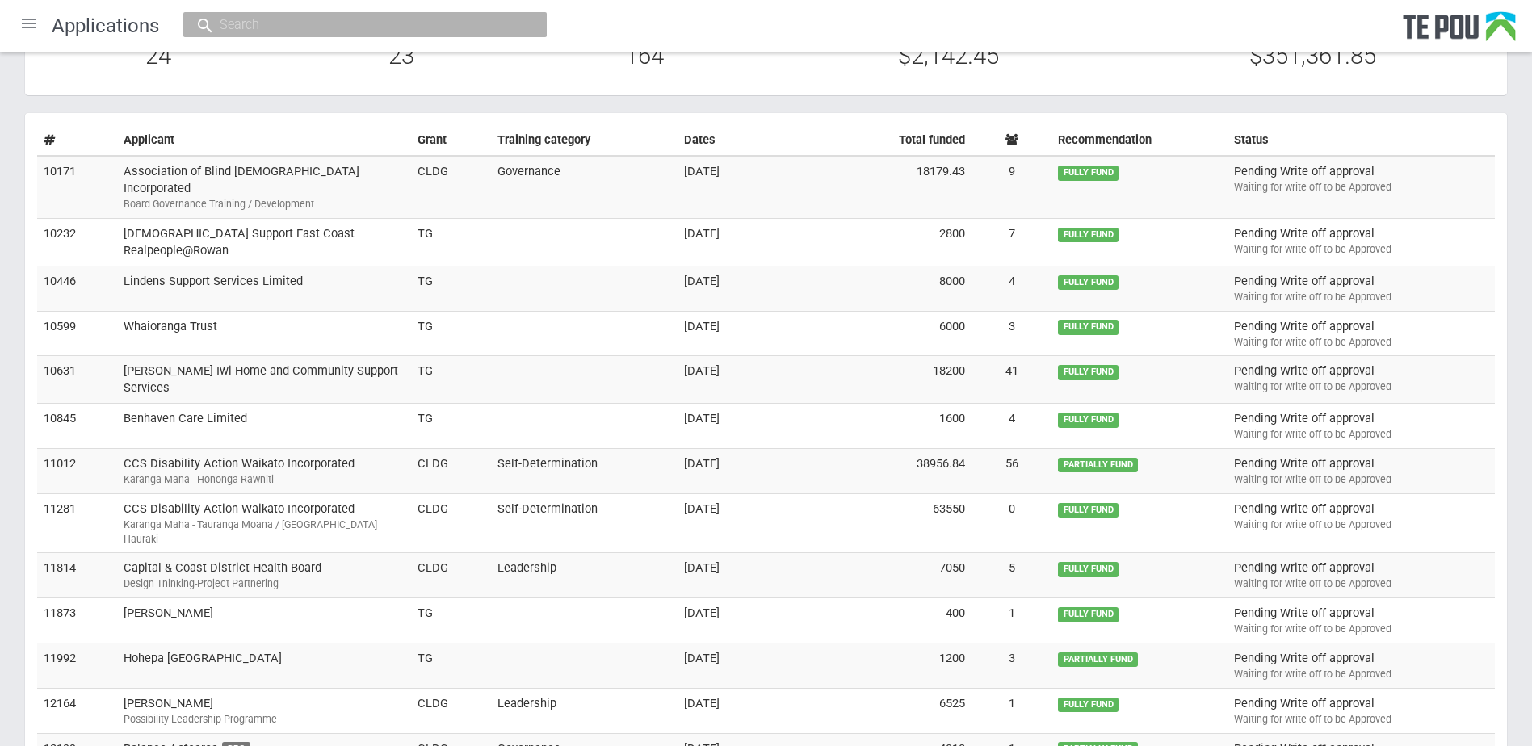
scroll to position [0, 0]
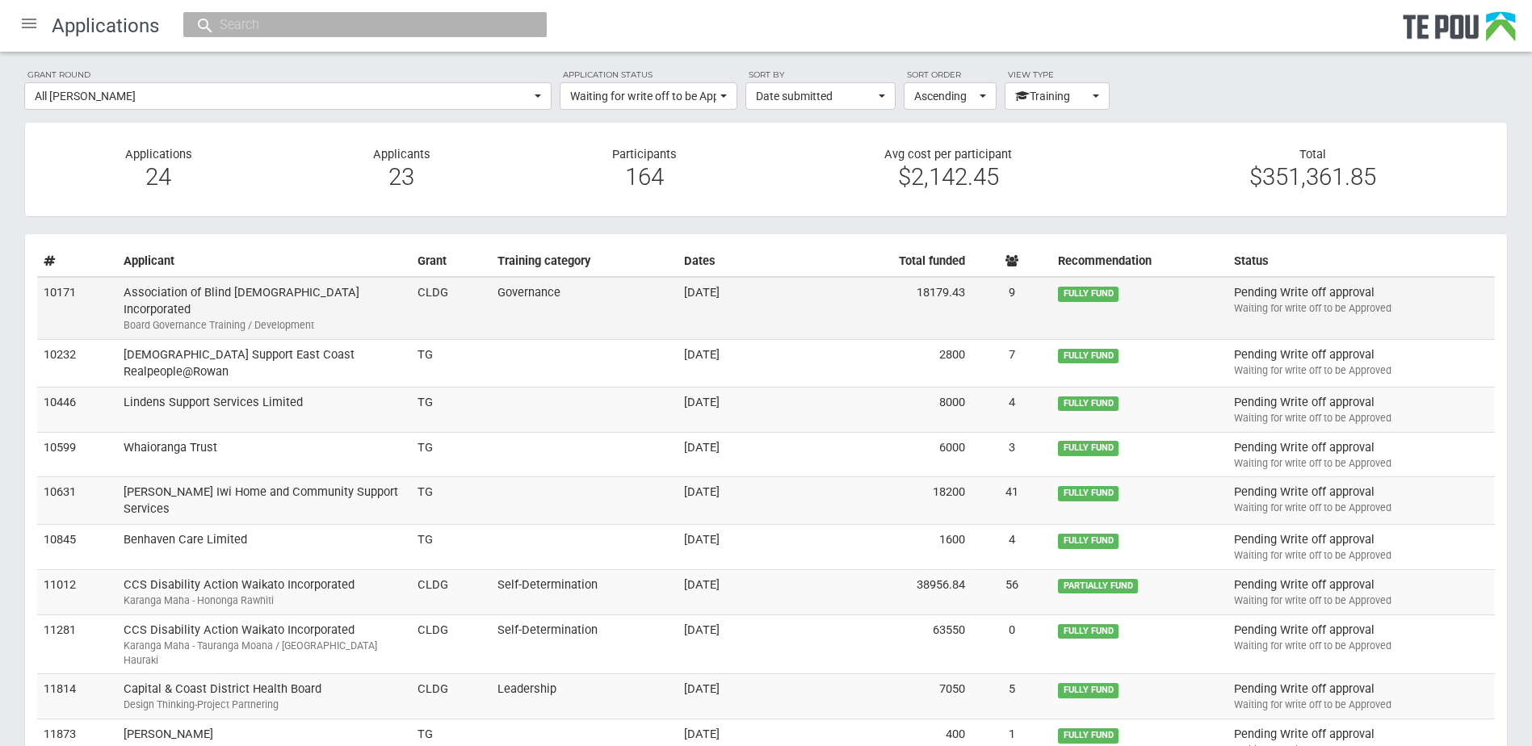
click at [486, 289] on td "CLDG" at bounding box center [451, 308] width 80 height 62
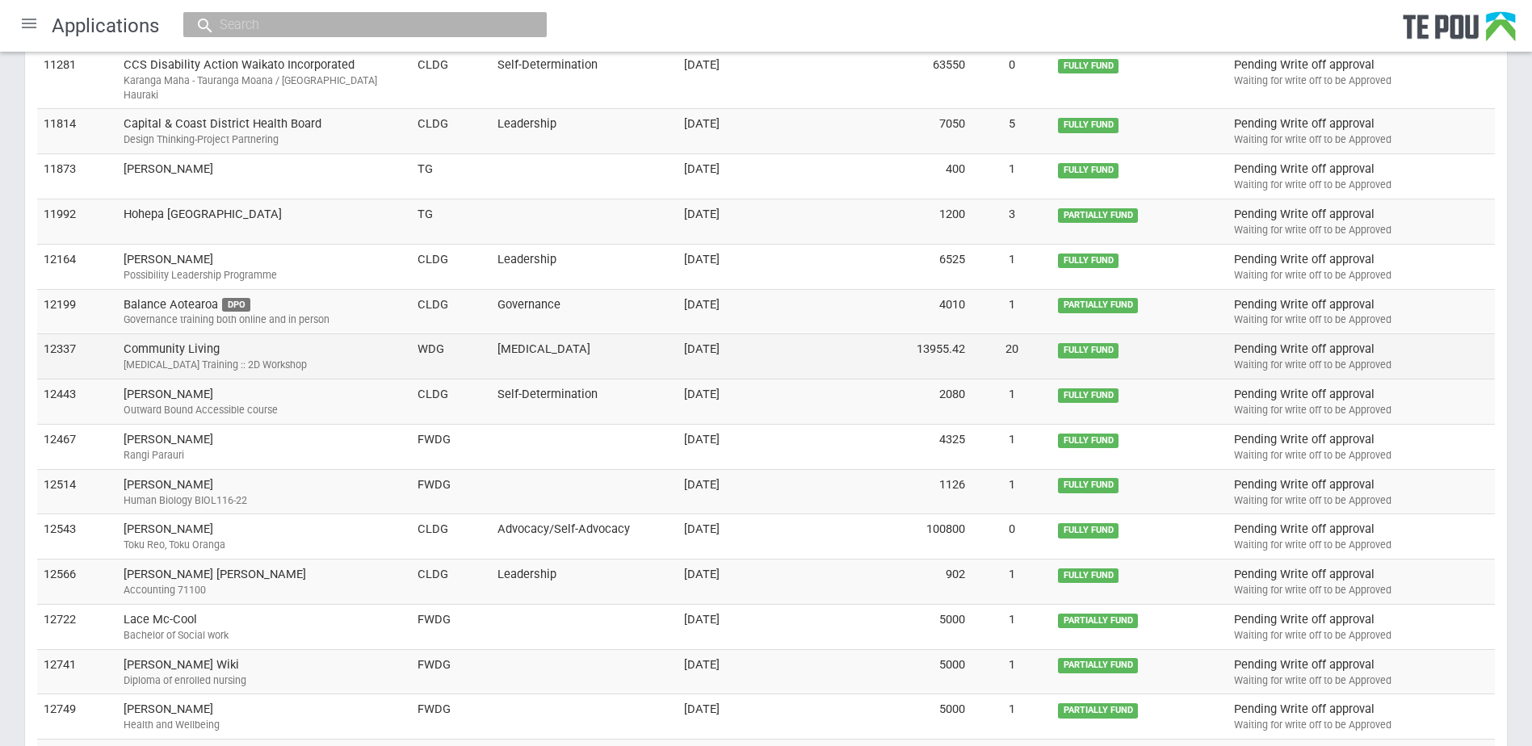
scroll to position [762, 0]
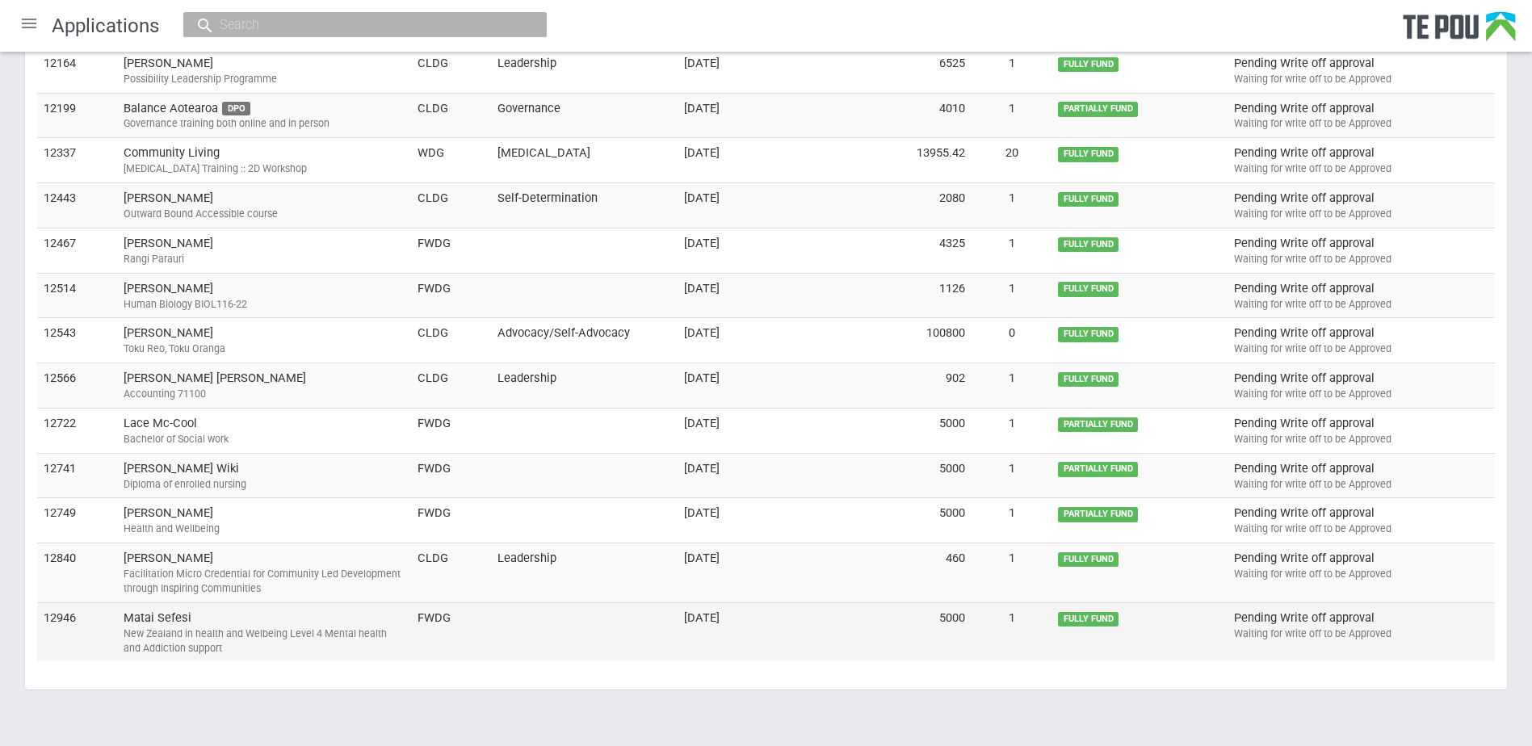
click at [187, 602] on td "Matai Sefesi New Zealand in health and Welbeing Level 4 Mental health and Addic…" at bounding box center [264, 631] width 294 height 59
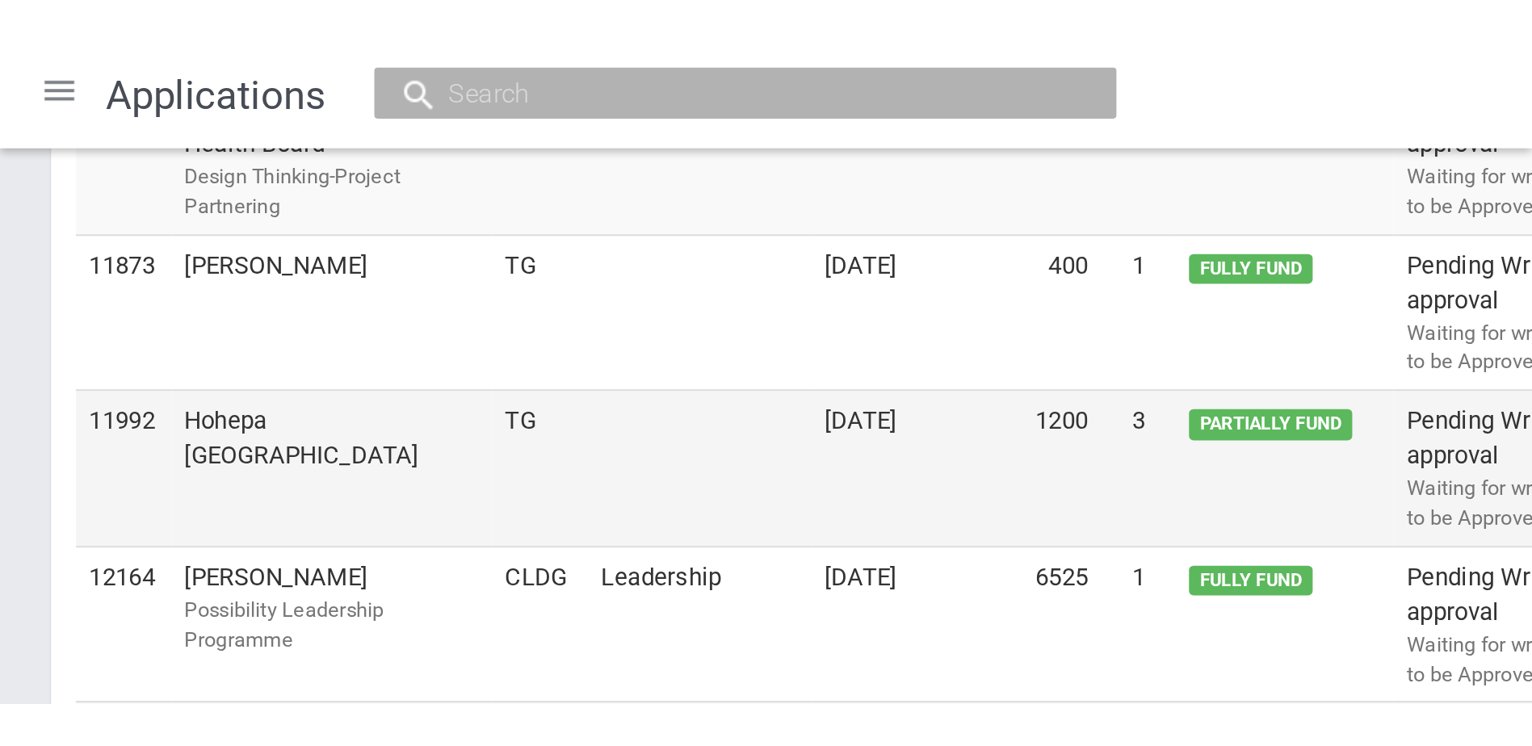
scroll to position [686, 0]
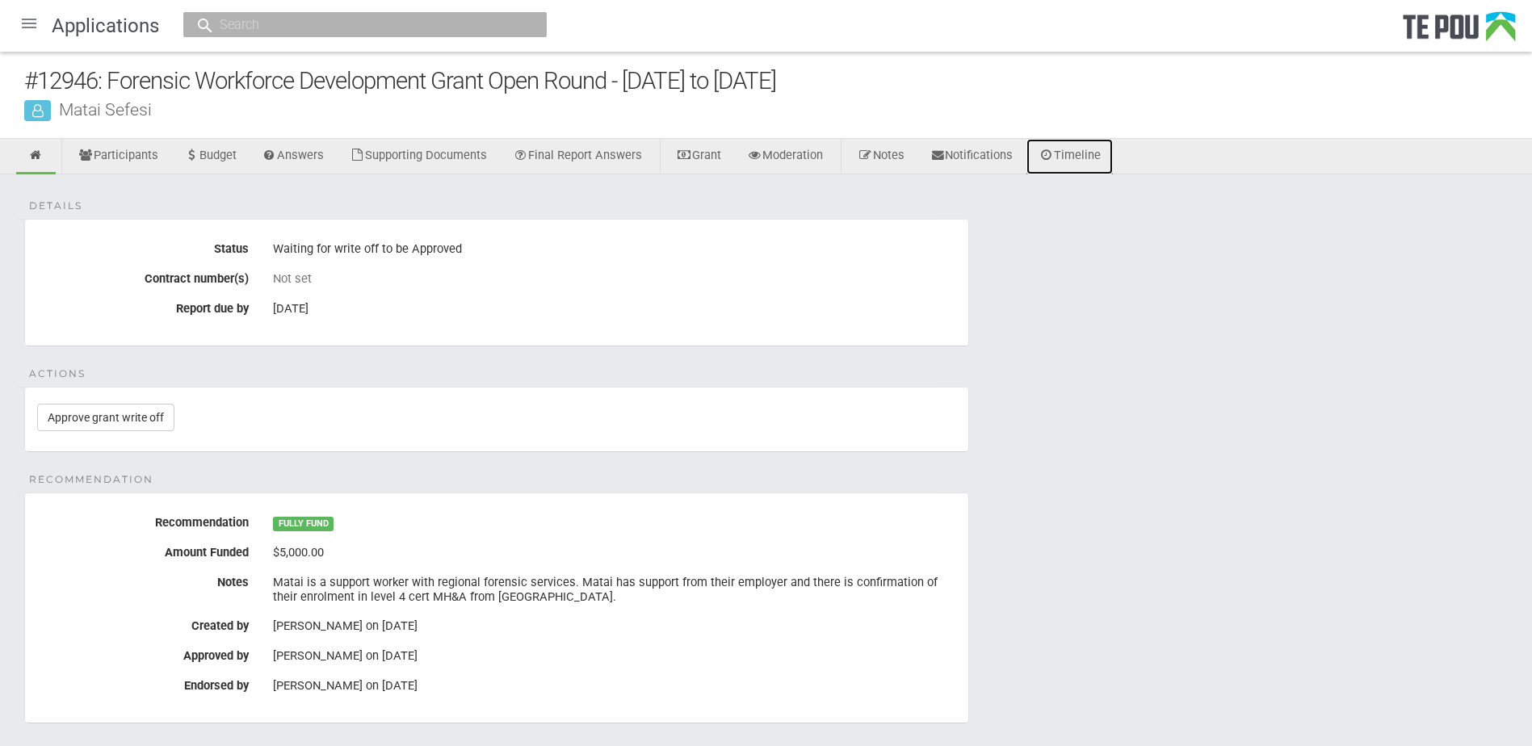
click at [1088, 159] on link "Timeline" at bounding box center [1069, 157] width 86 height 36
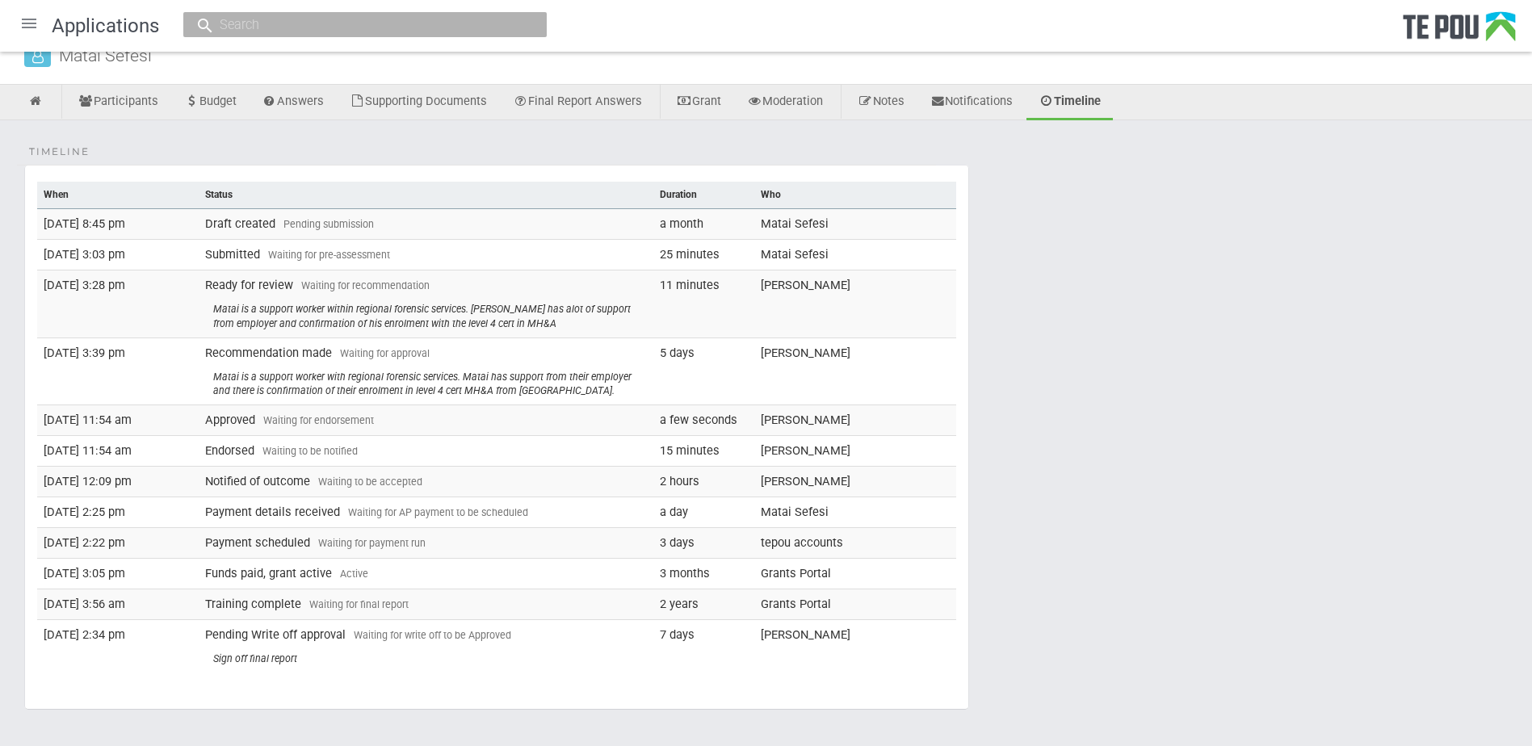
scroll to position [115, 0]
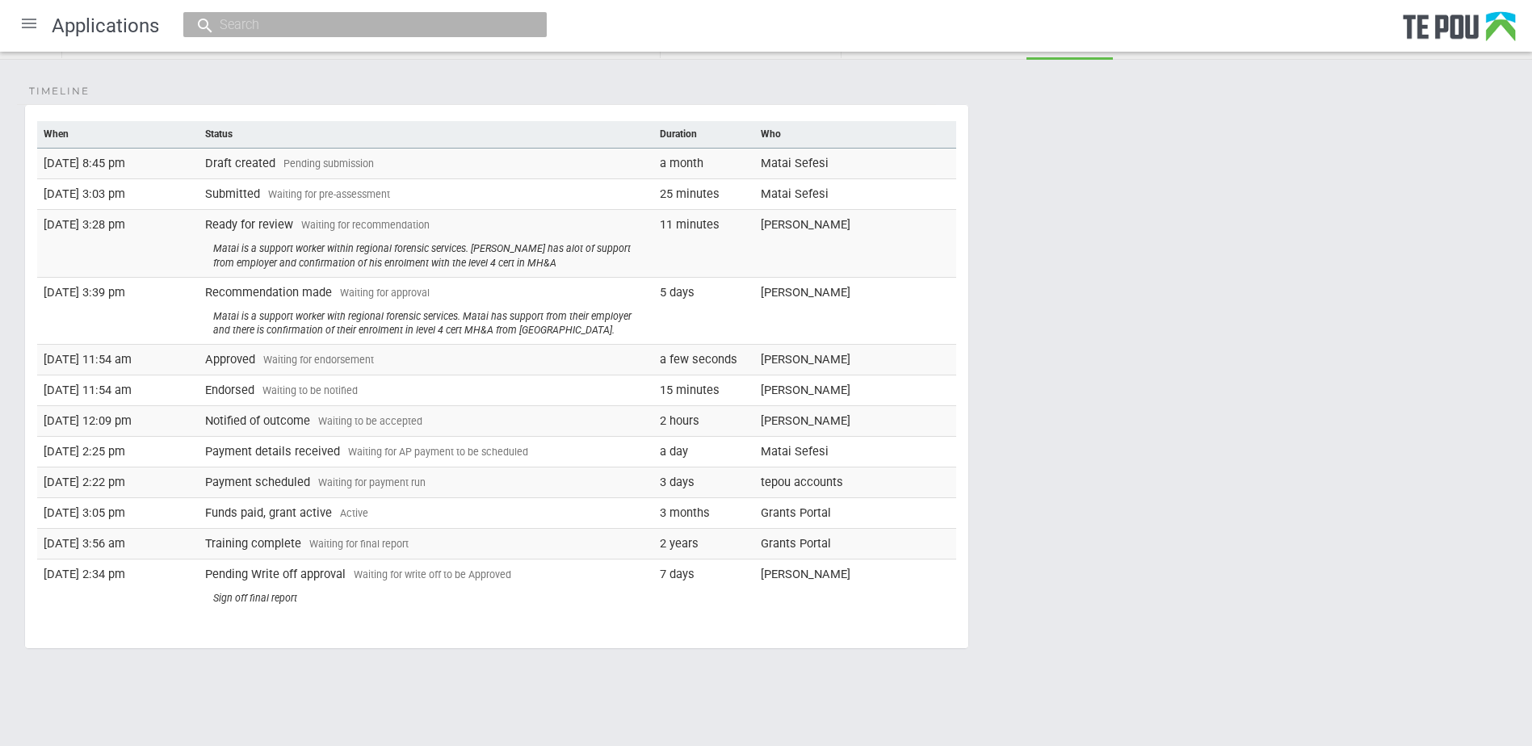
click at [358, 572] on span "Waiting for write off to be Approved" at bounding box center [432, 575] width 157 height 12
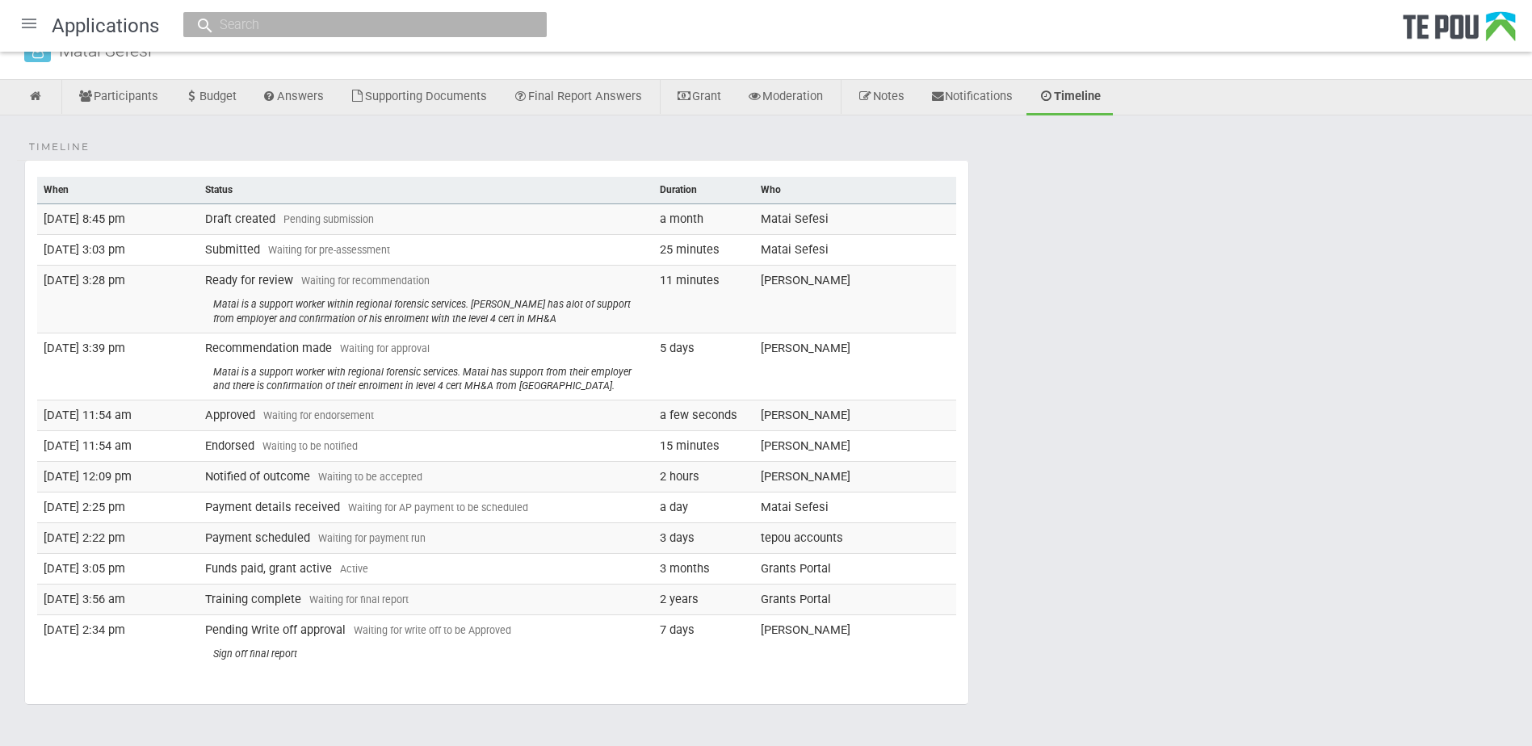
scroll to position [0, 0]
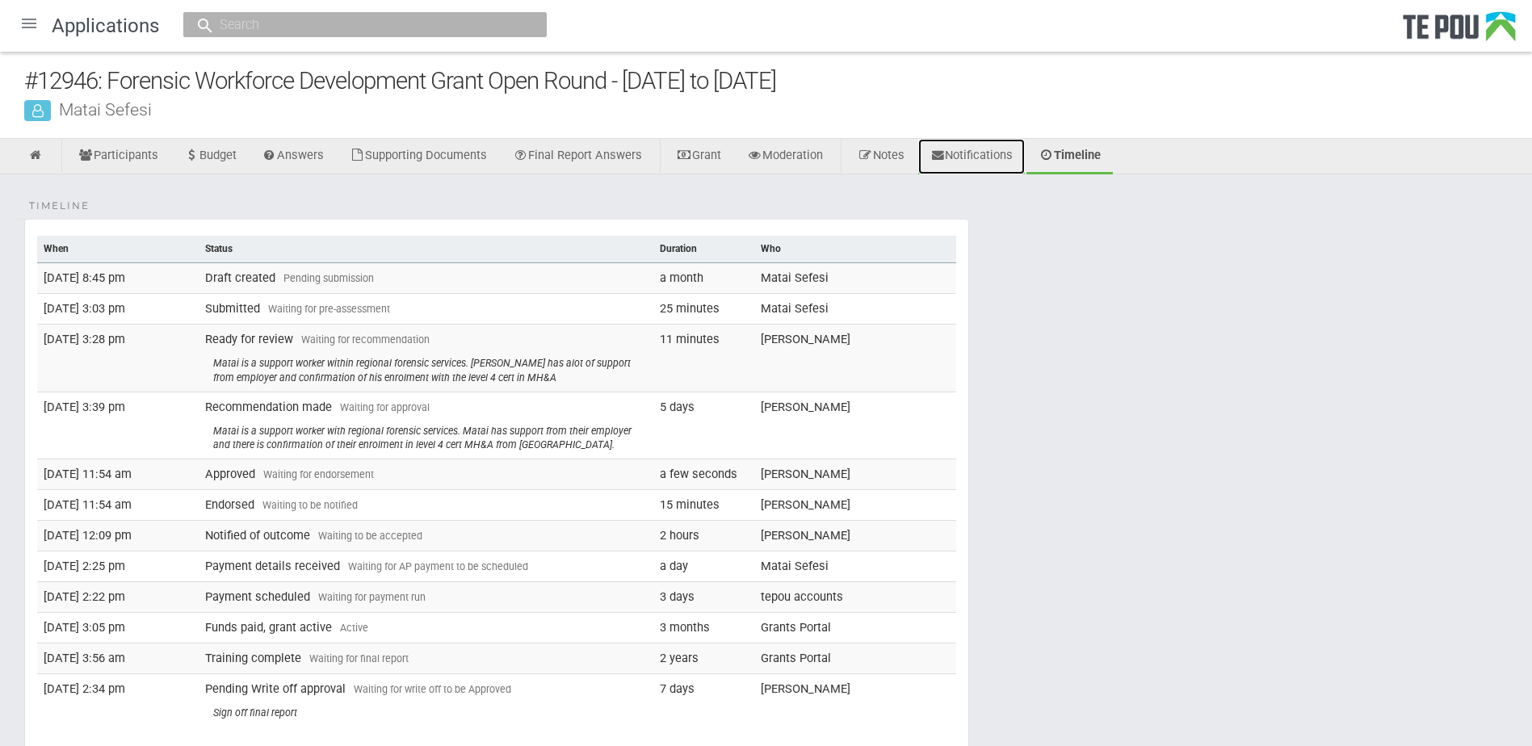
click at [998, 158] on link "Notifications" at bounding box center [971, 157] width 107 height 36
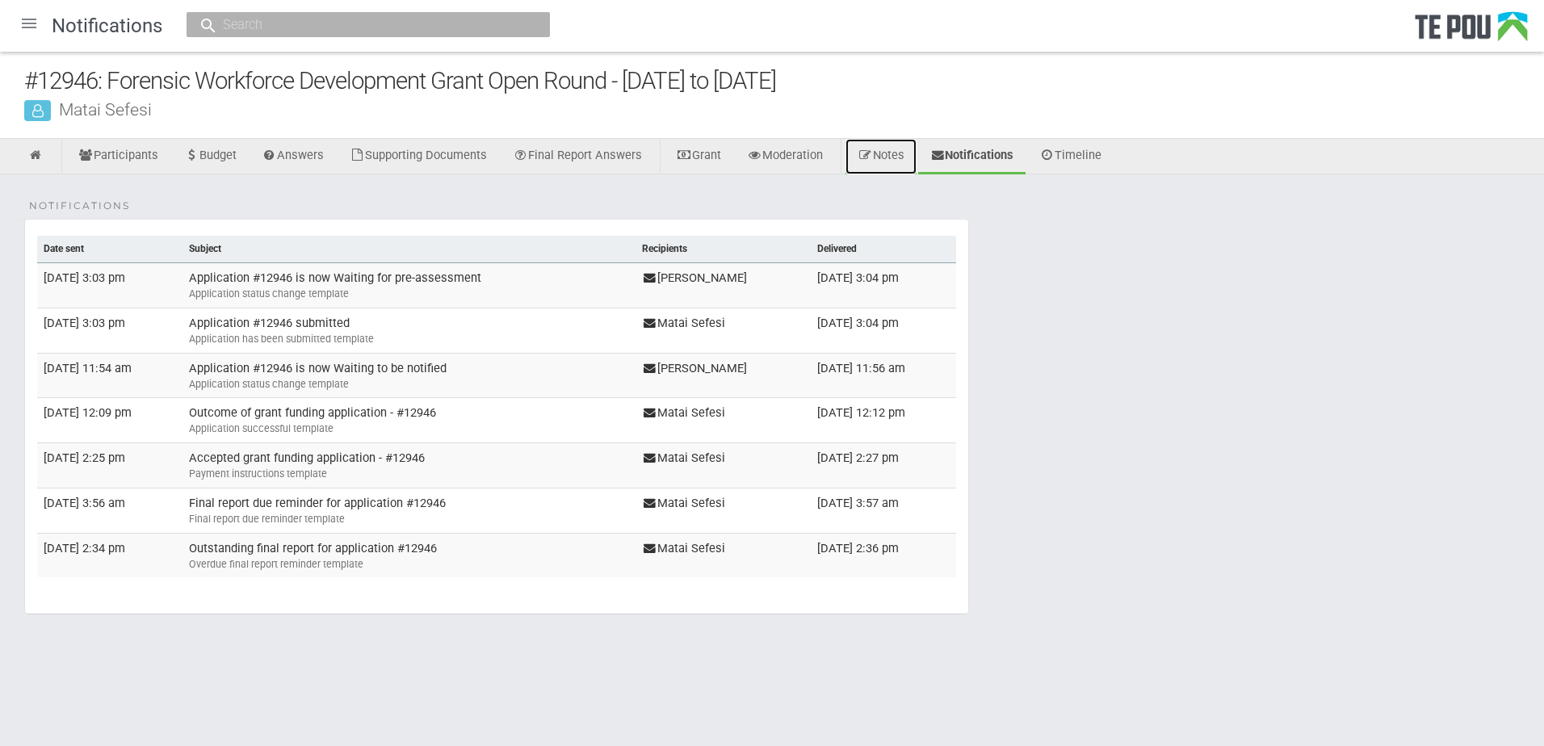
click at [914, 153] on link "Notes" at bounding box center [881, 157] width 71 height 36
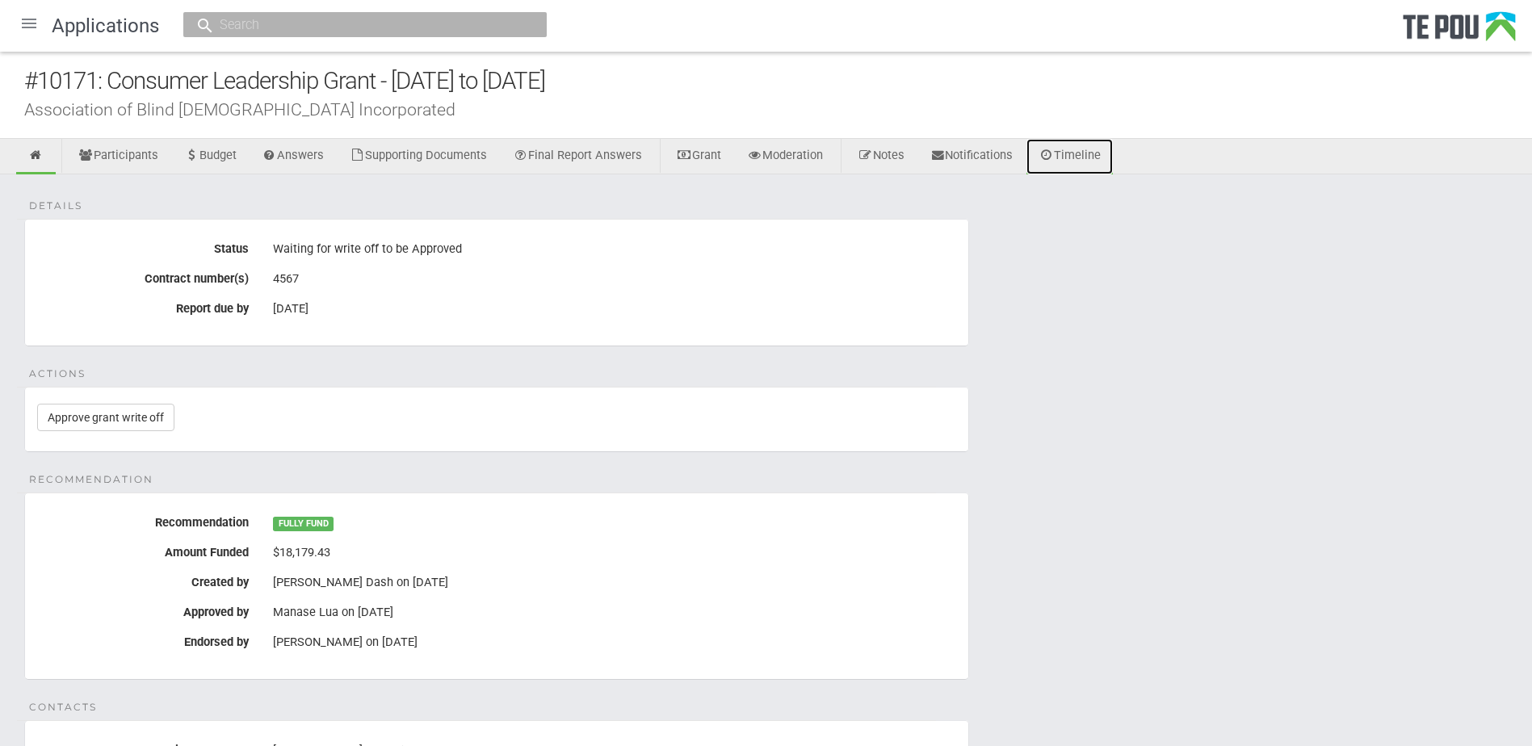
click at [1054, 157] on icon at bounding box center [1046, 155] width 15 height 12
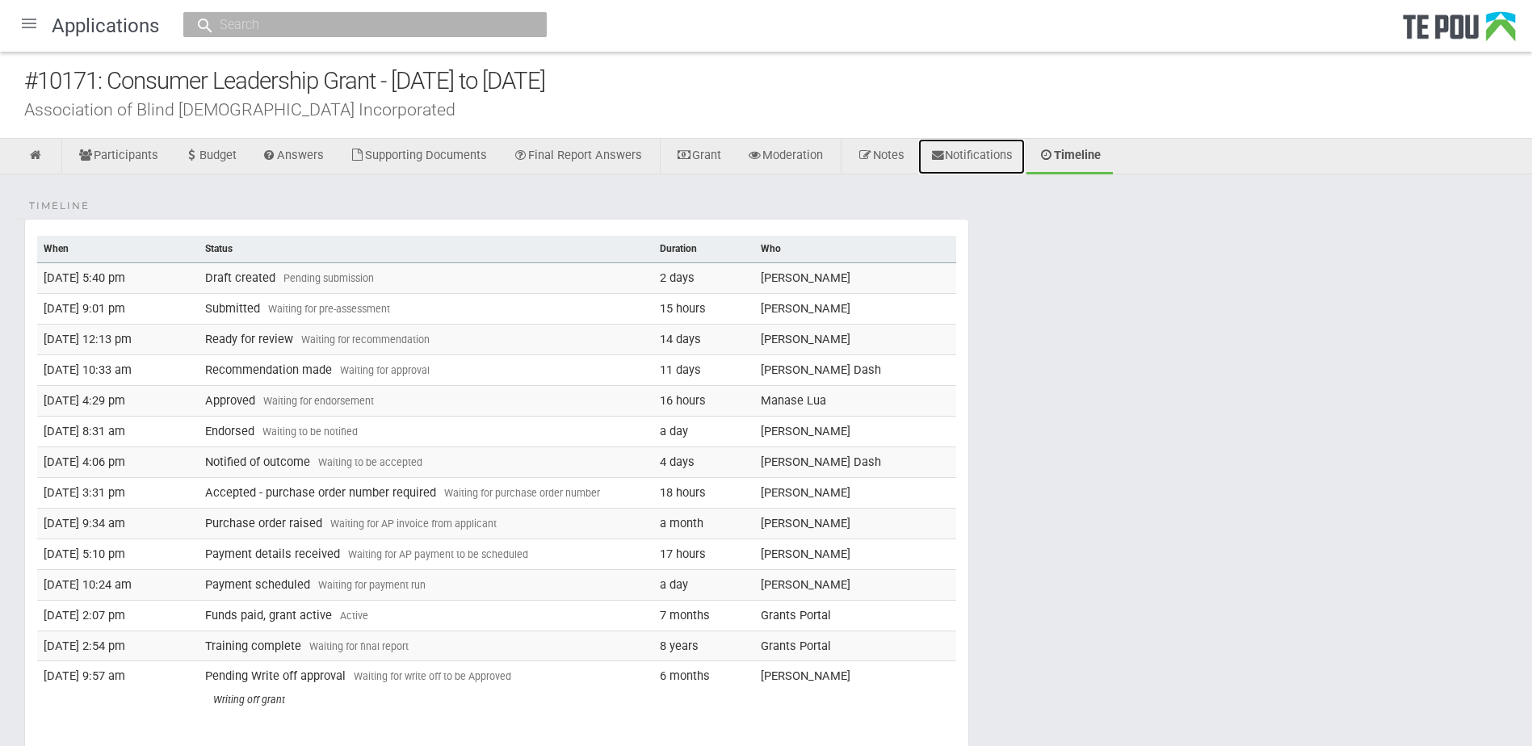
click at [1007, 157] on link "Notifications" at bounding box center [971, 157] width 107 height 36
